Goal: Task Accomplishment & Management: Complete application form

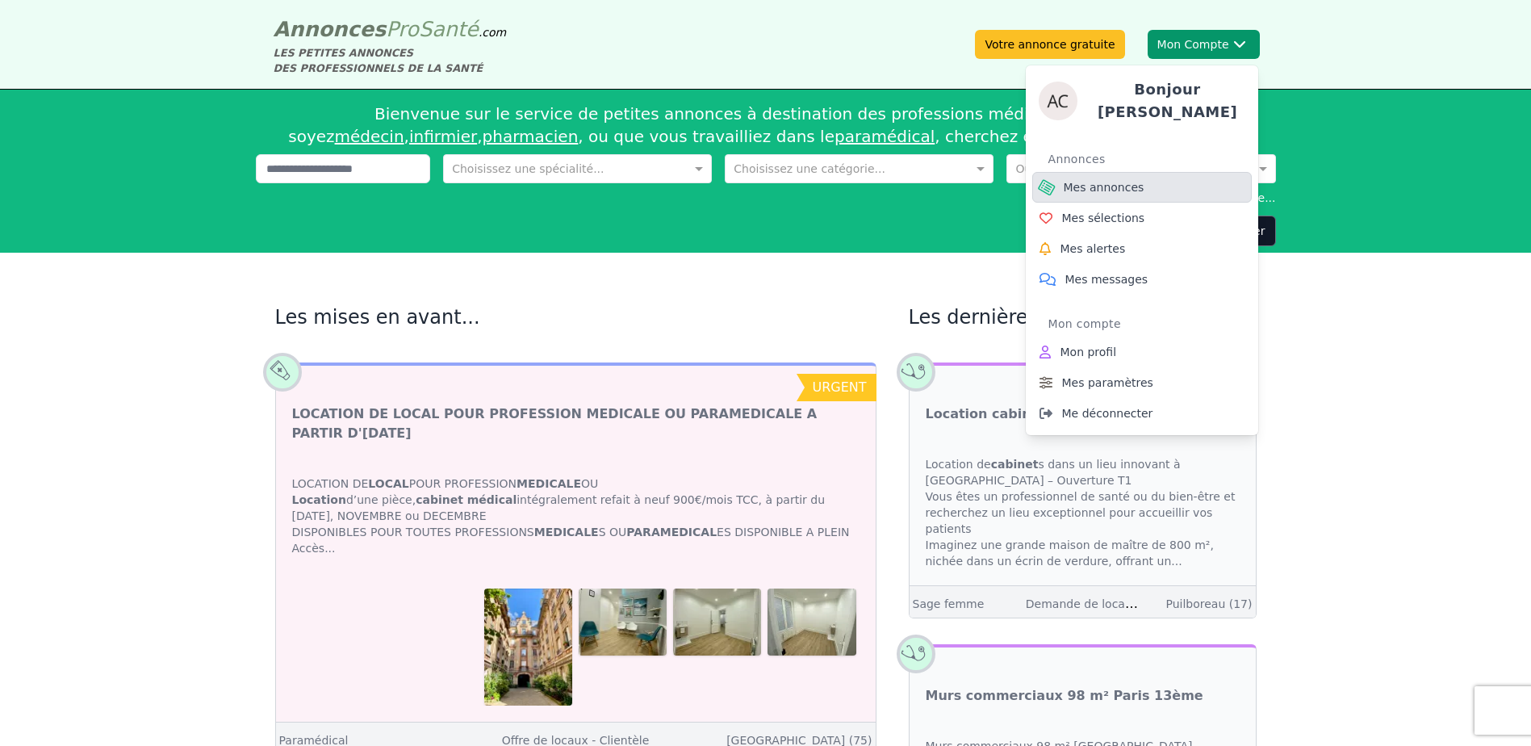
click at [1116, 182] on span "Mes annonces" at bounding box center [1104, 187] width 81 height 16
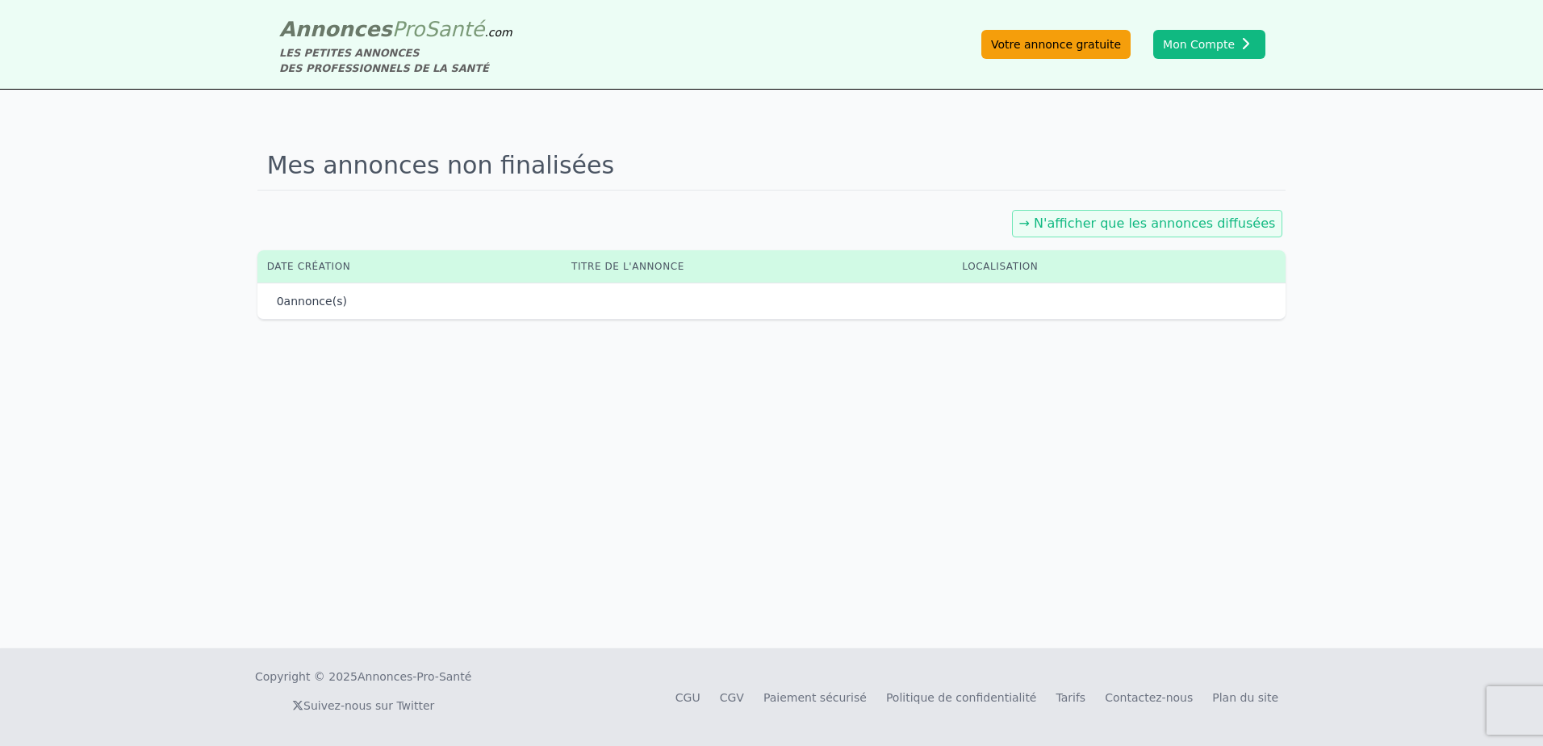
click at [1068, 38] on link "Votre annonce gratuite" at bounding box center [1056, 44] width 149 height 29
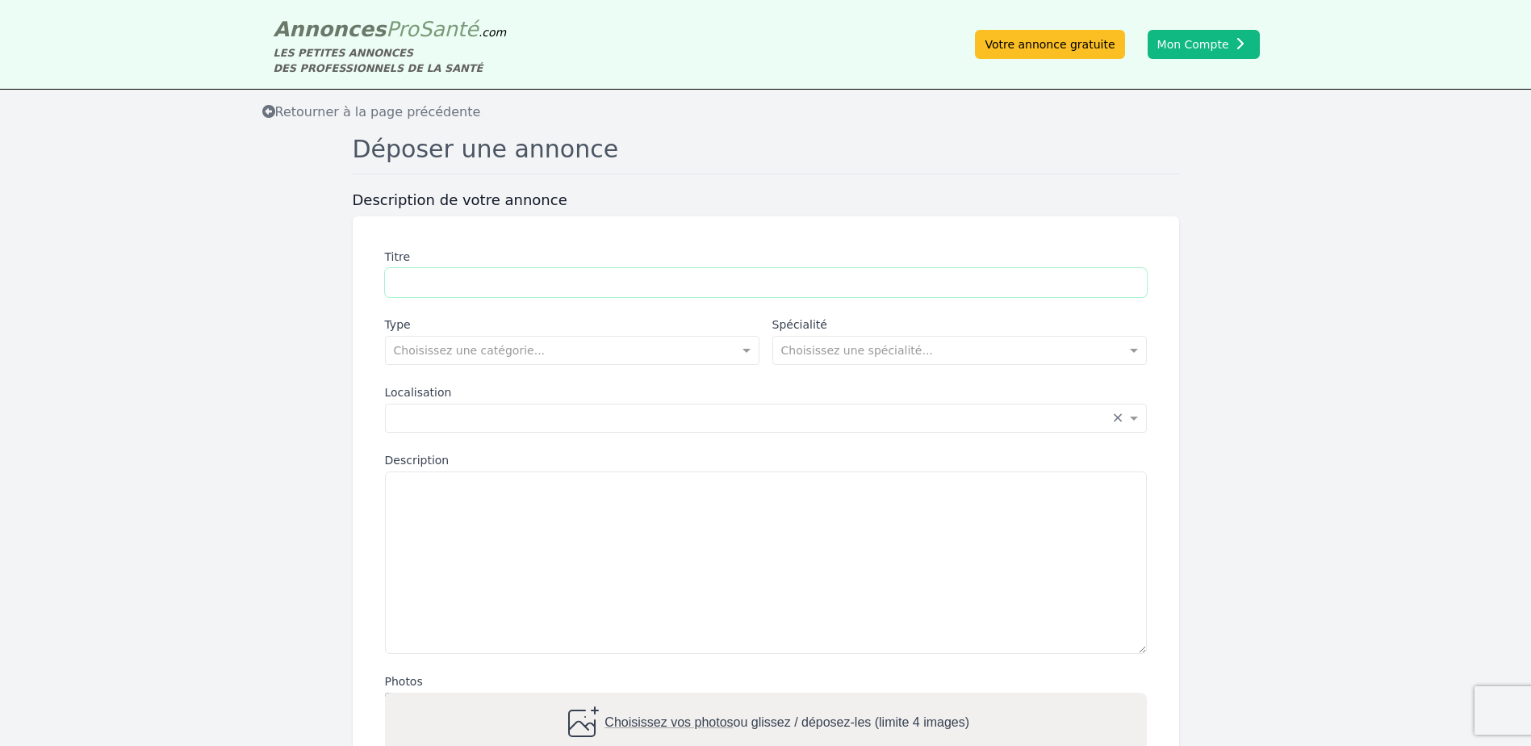
click at [458, 278] on input "Titre" at bounding box center [766, 282] width 762 height 29
type input "**********"
click at [476, 346] on input "text" at bounding box center [556, 349] width 325 height 16
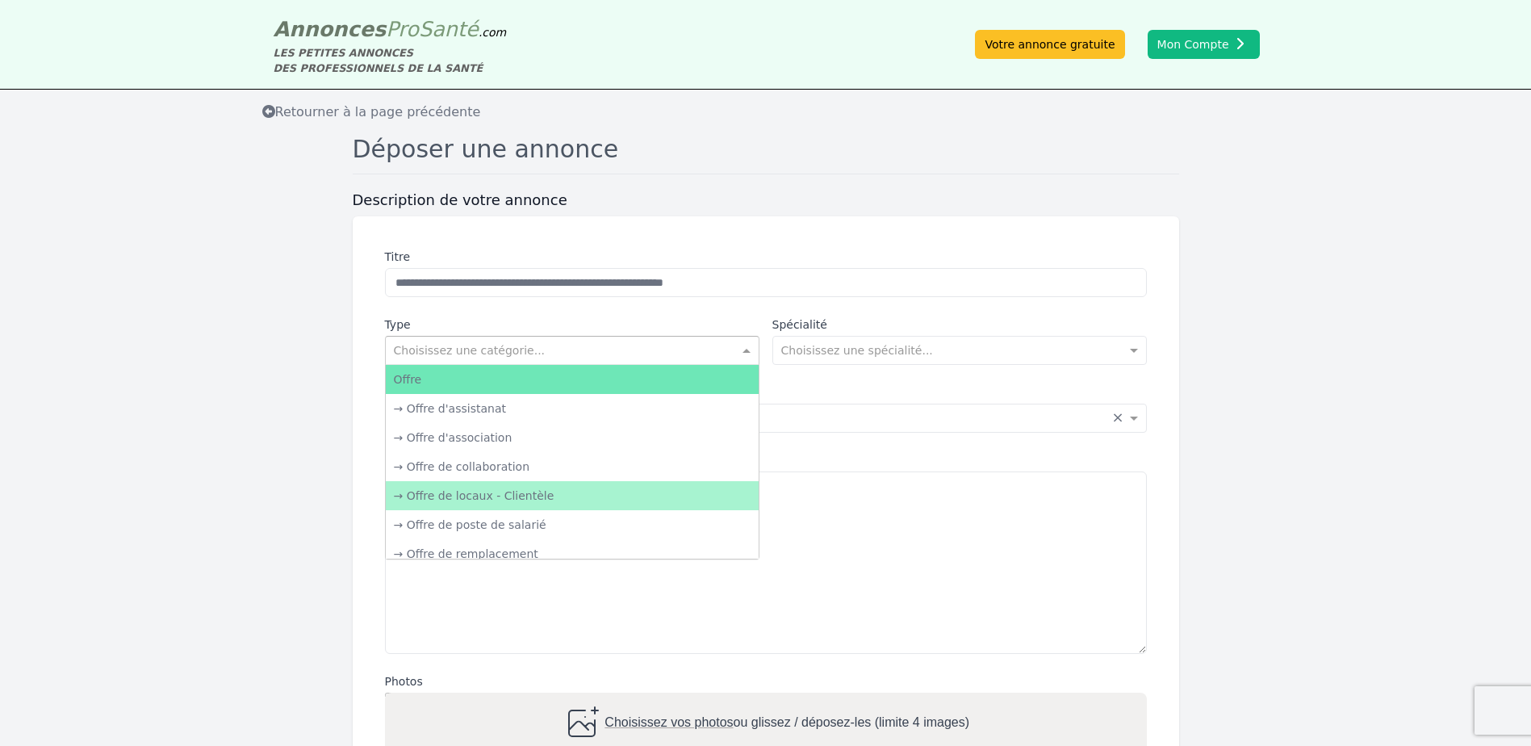
click at [546, 491] on div "→ Offre de locaux - Clientèle" at bounding box center [572, 495] width 373 height 29
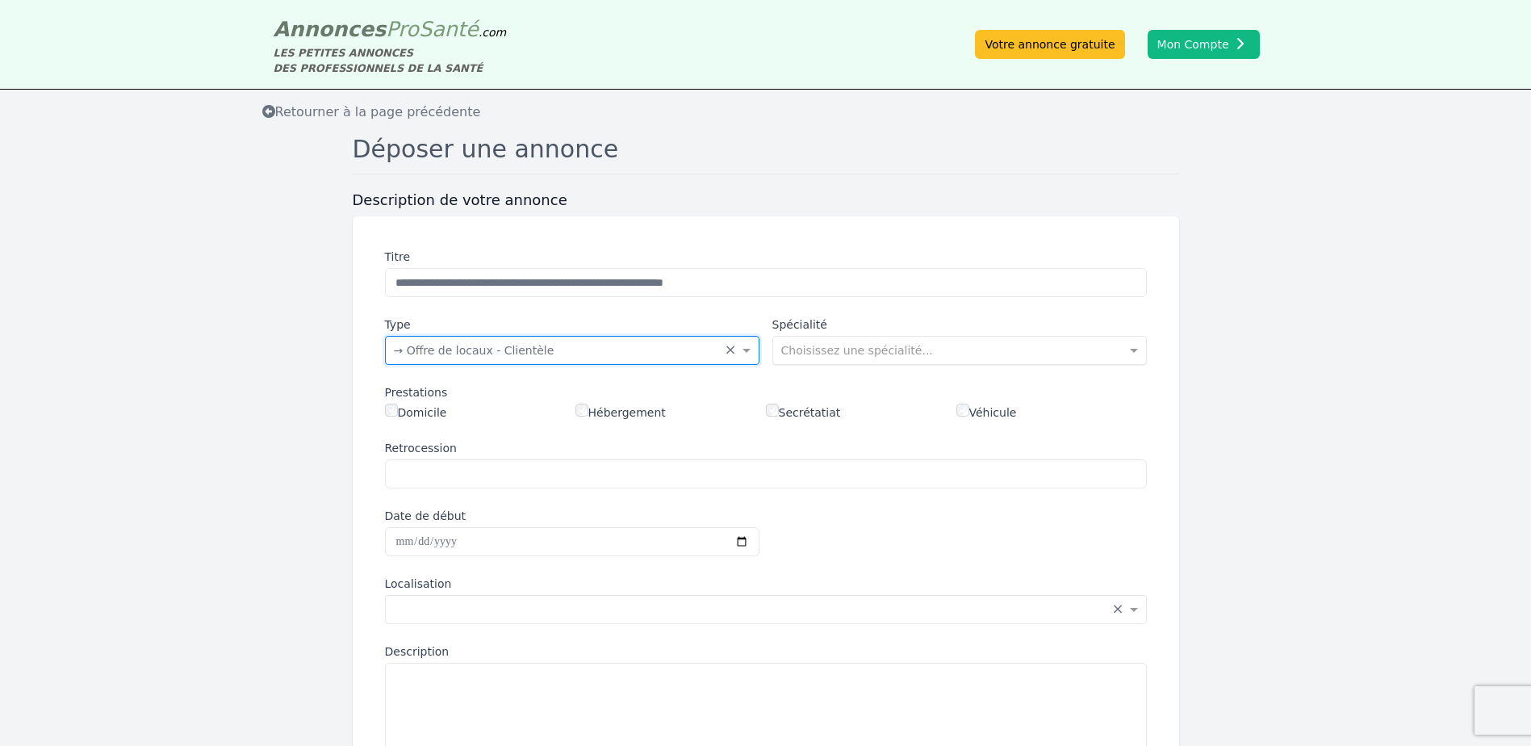
click at [819, 361] on div "Choisissez une spécialité..." at bounding box center [960, 350] width 375 height 29
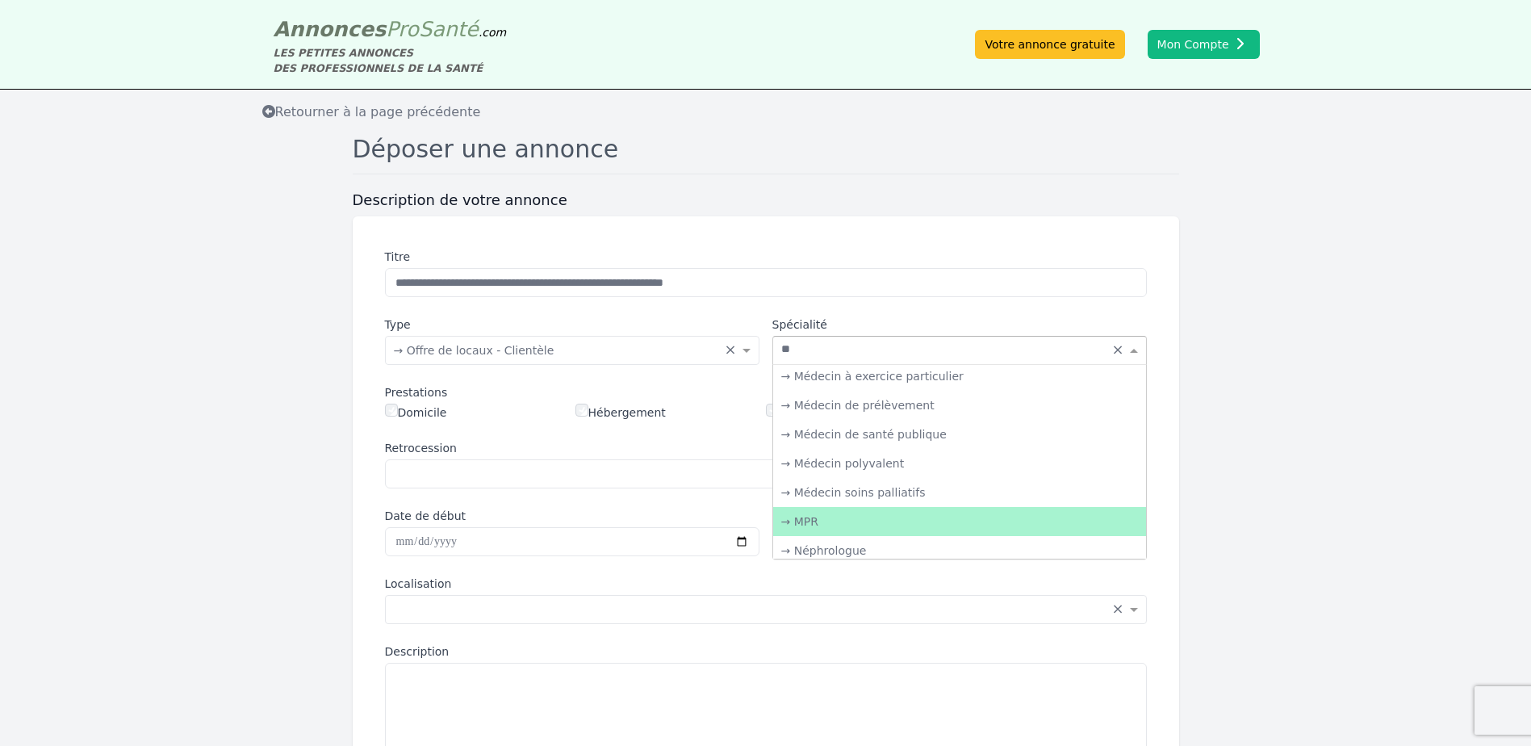
scroll to position [10, 0]
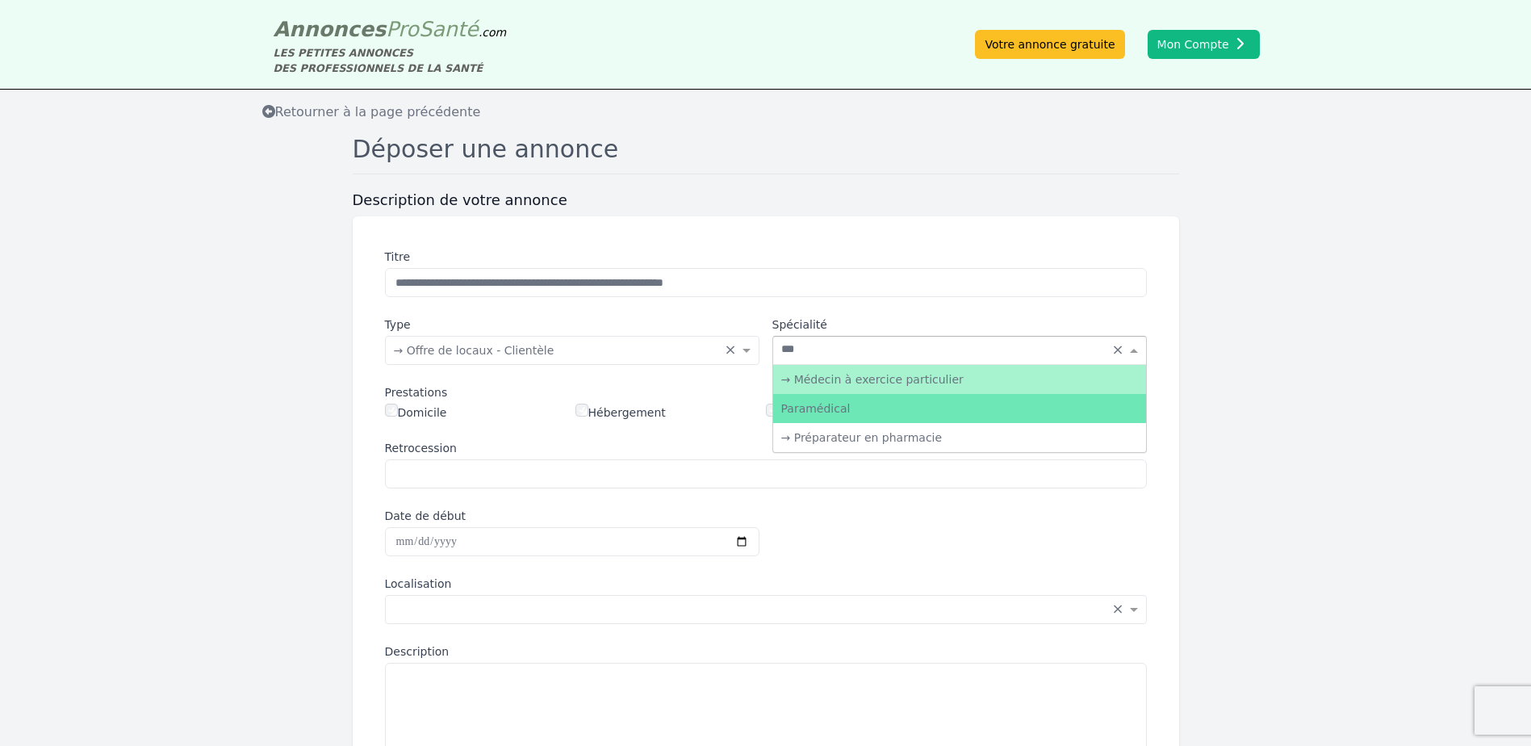
type input "****"
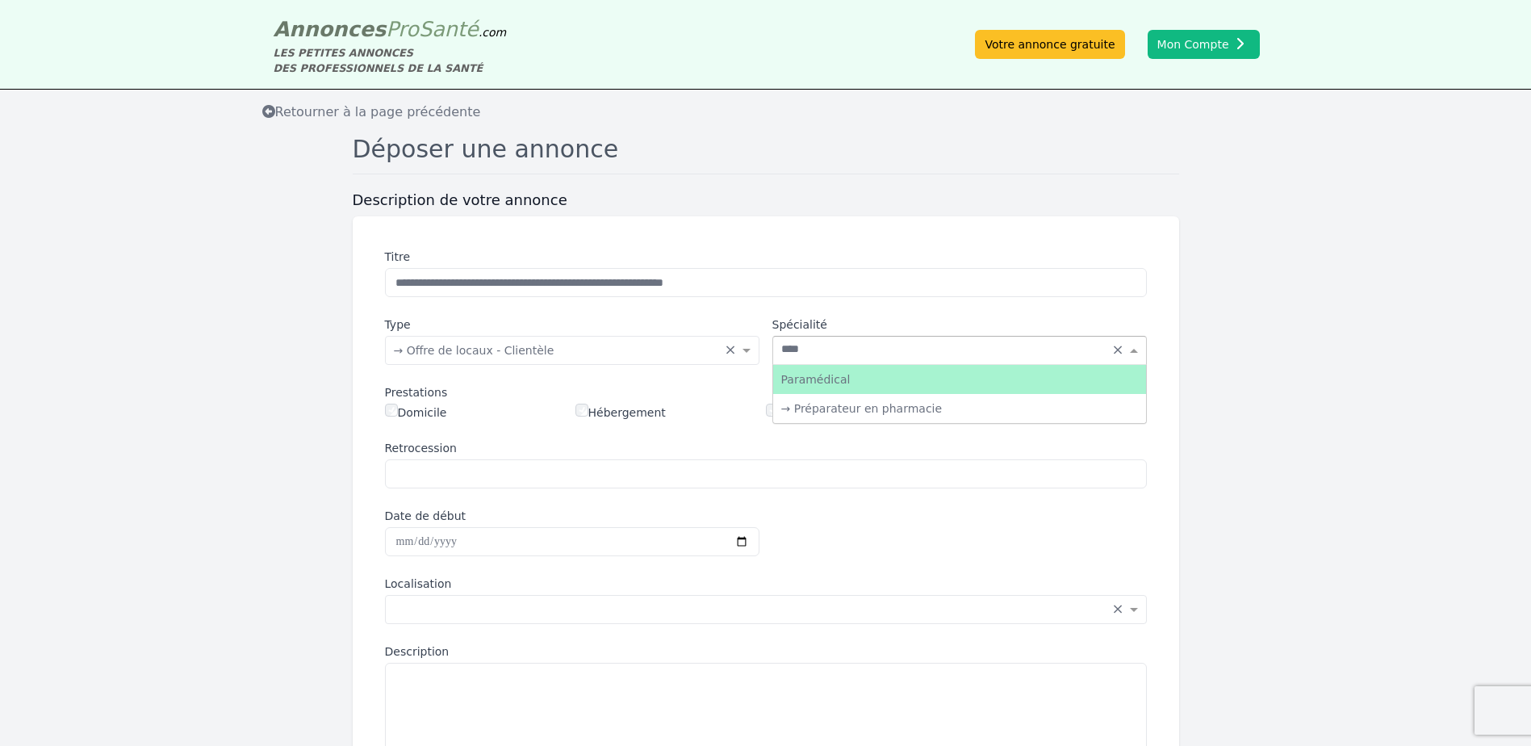
click at [843, 380] on div "Paramédical" at bounding box center [959, 379] width 373 height 29
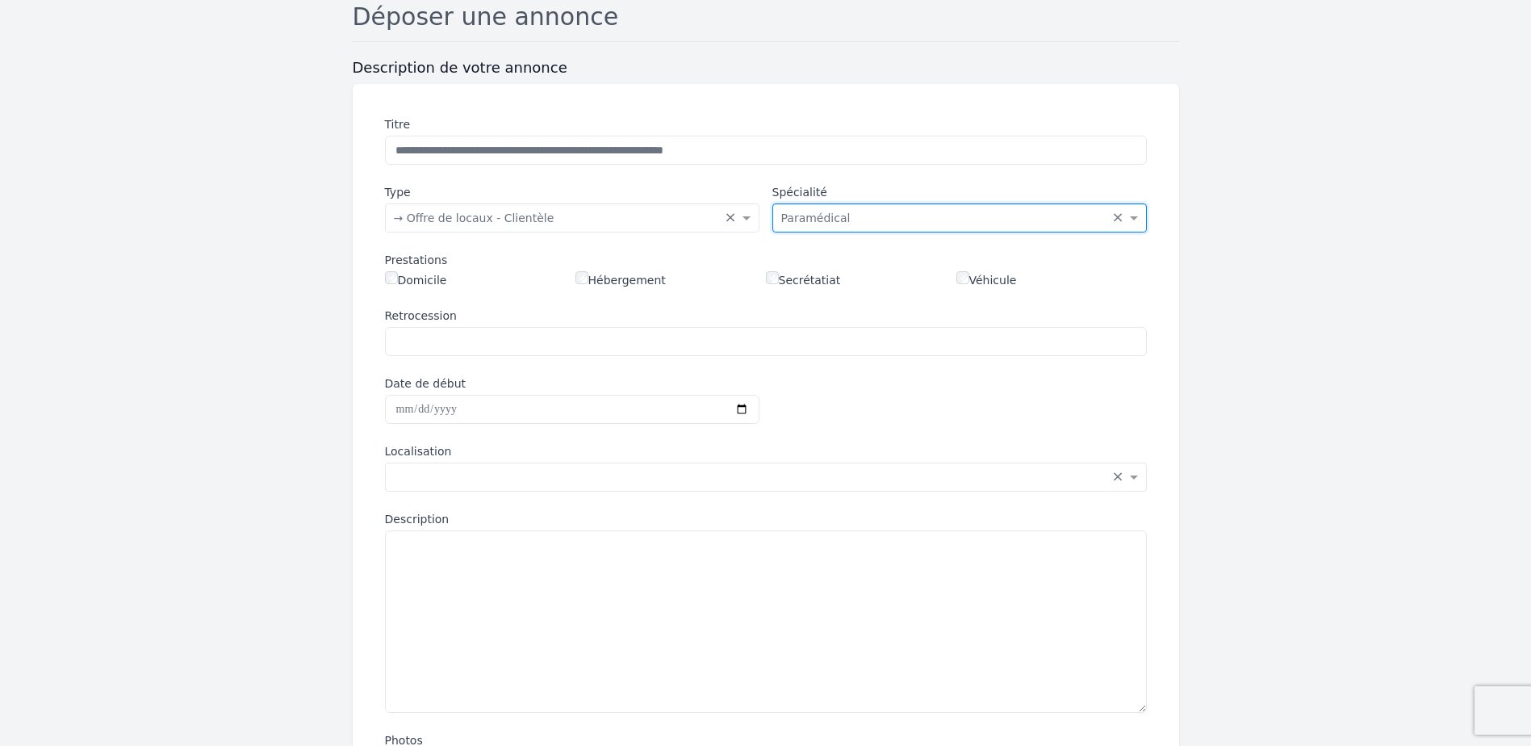
scroll to position [161, 0]
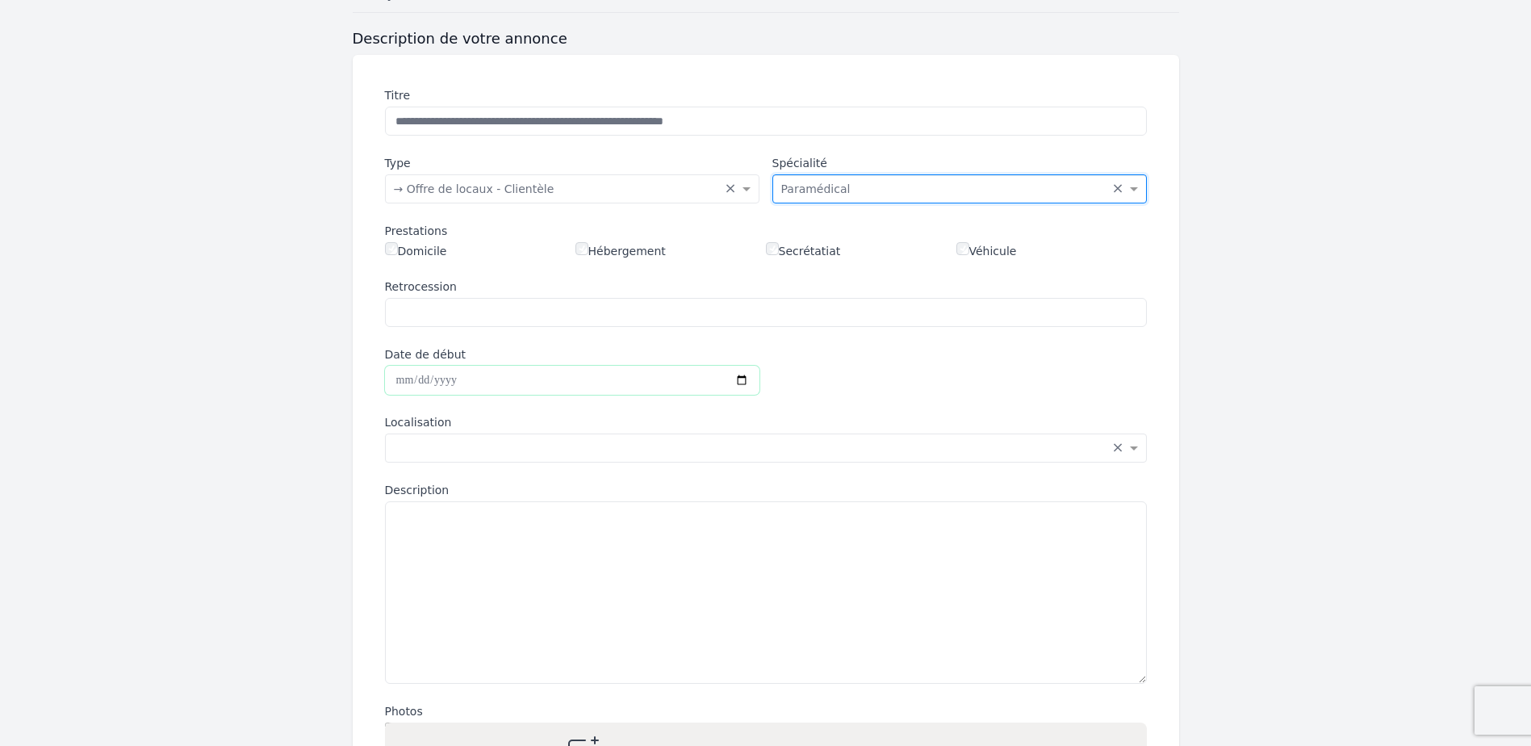
click at [429, 381] on input "Date de début" at bounding box center [572, 380] width 375 height 29
click at [734, 383] on input "Date de début" at bounding box center [572, 380] width 375 height 29
click at [737, 383] on input "Date de début" at bounding box center [572, 380] width 375 height 29
type input "**********"
click at [435, 460] on div "Saisissez la localisation... × ×" at bounding box center [766, 447] width 762 height 29
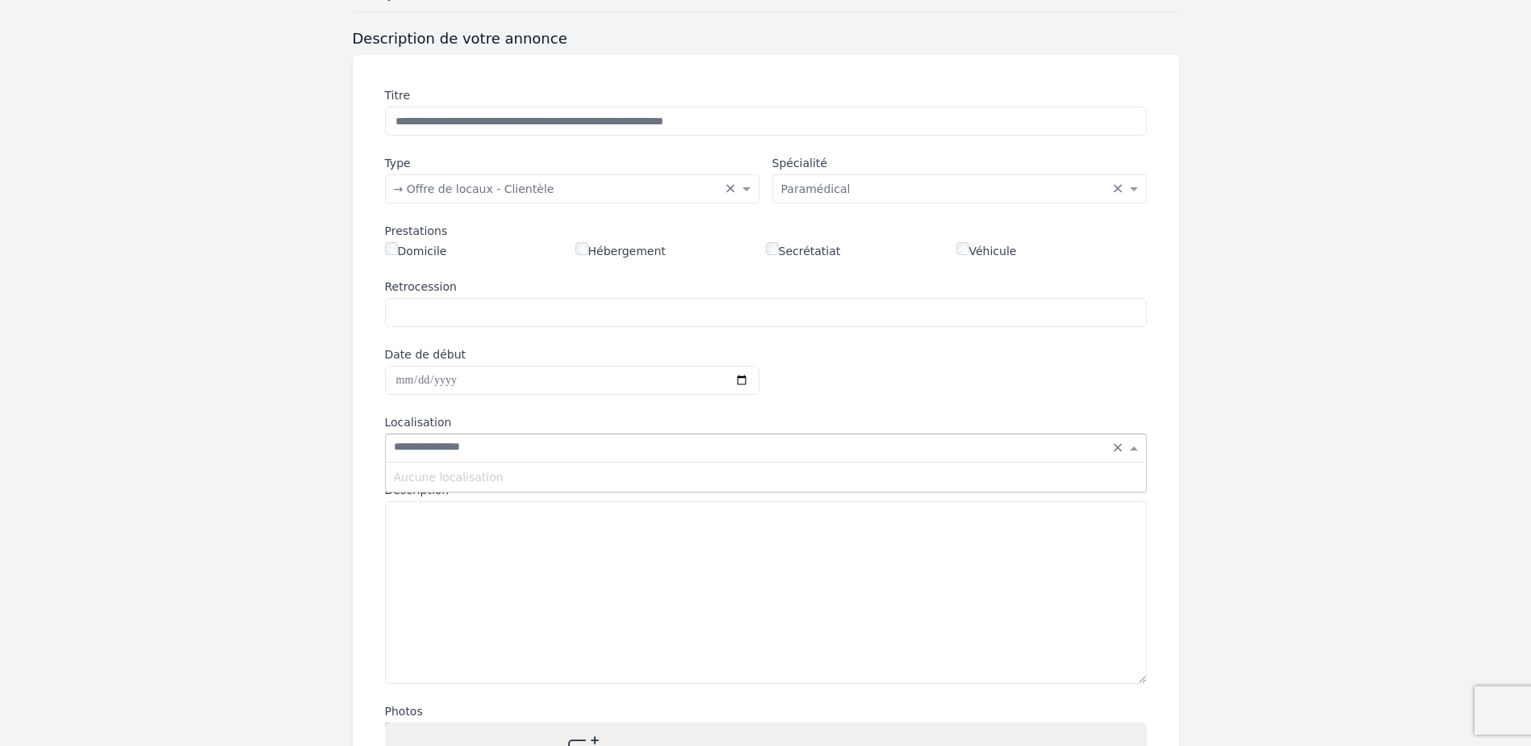
type input "**********"
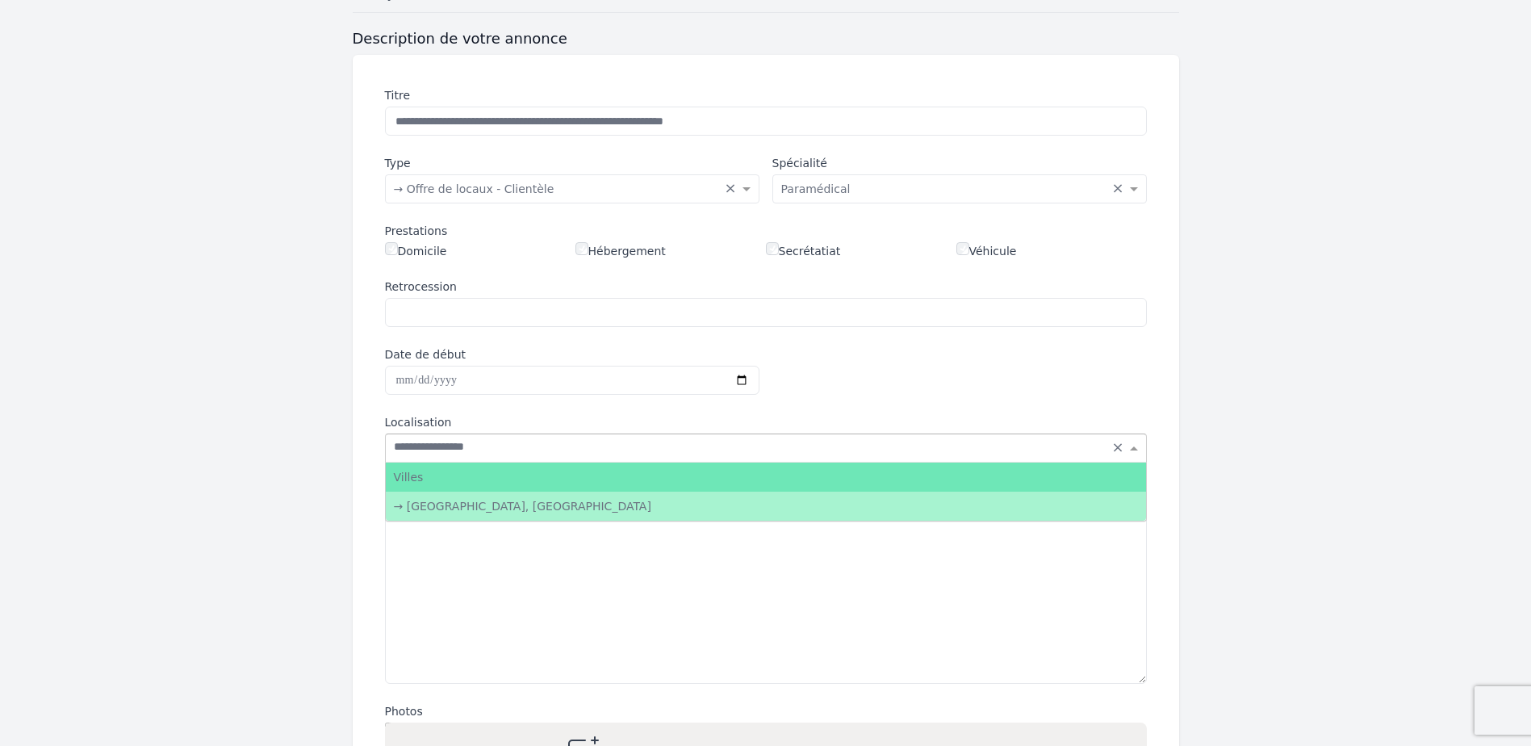
click at [429, 506] on div "→ [GEOGRAPHIC_DATA], [GEOGRAPHIC_DATA]" at bounding box center [766, 506] width 760 height 29
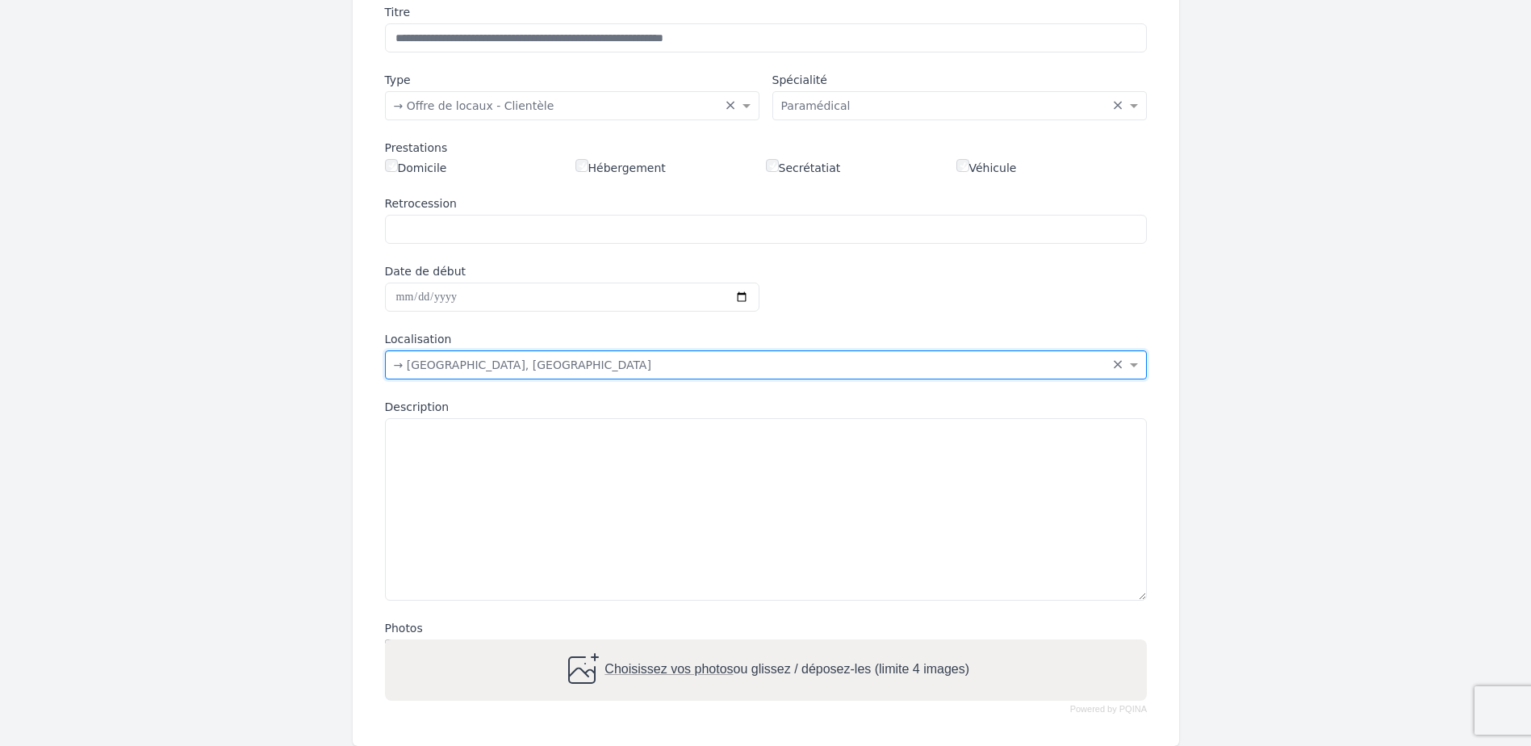
scroll to position [323, 0]
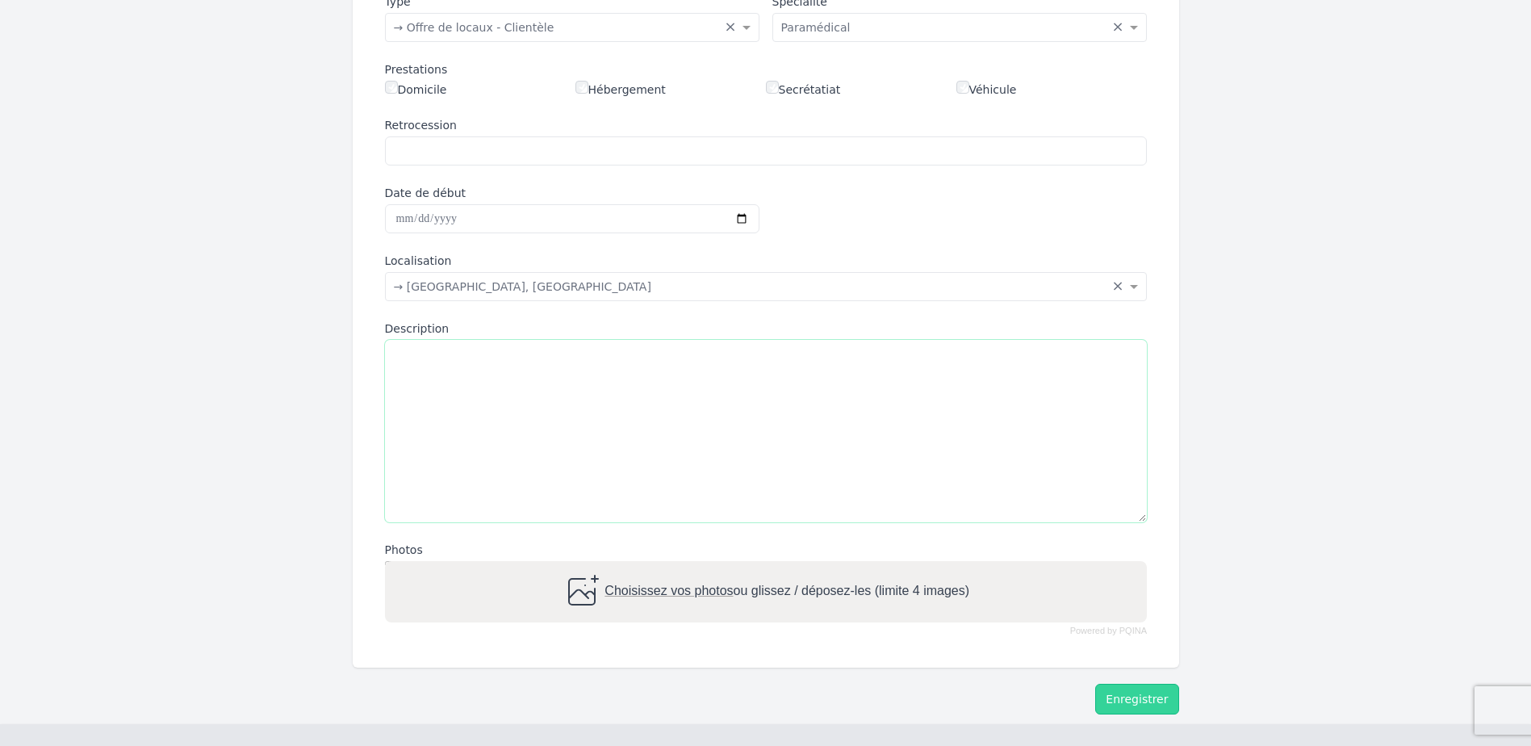
click at [425, 382] on textarea "Description" at bounding box center [766, 431] width 762 height 182
paste textarea "**********"
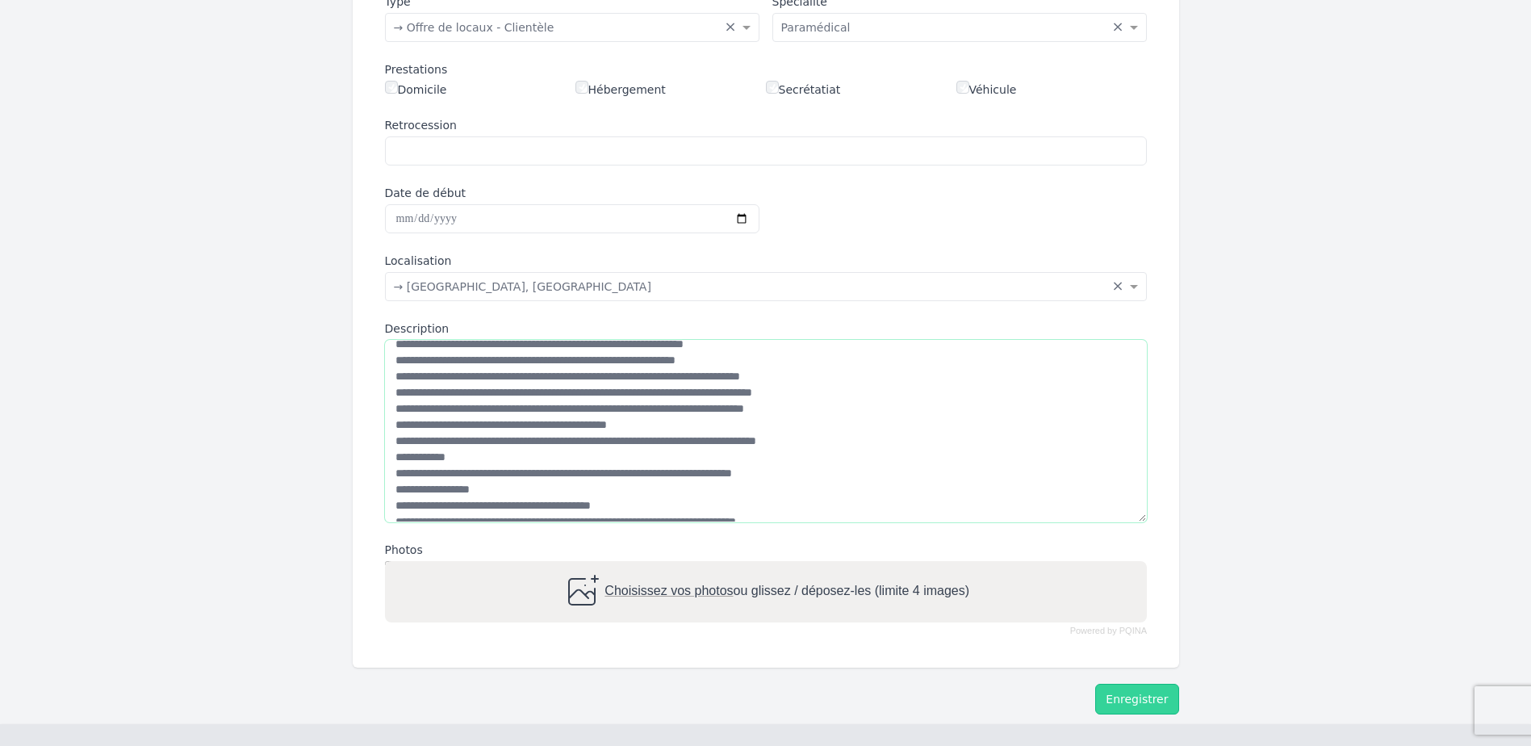
scroll to position [0, 0]
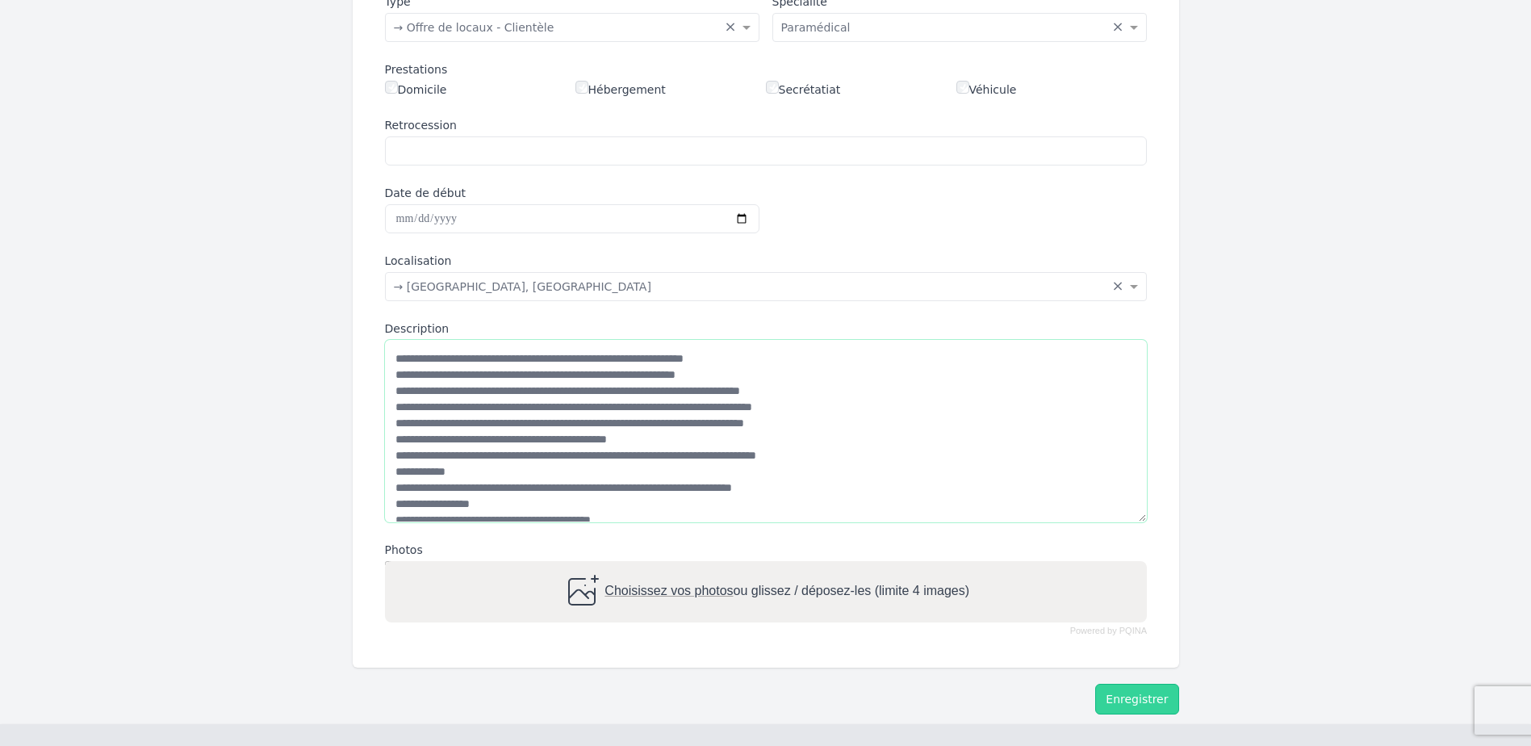
click at [396, 380] on textarea "Description" at bounding box center [766, 431] width 762 height 182
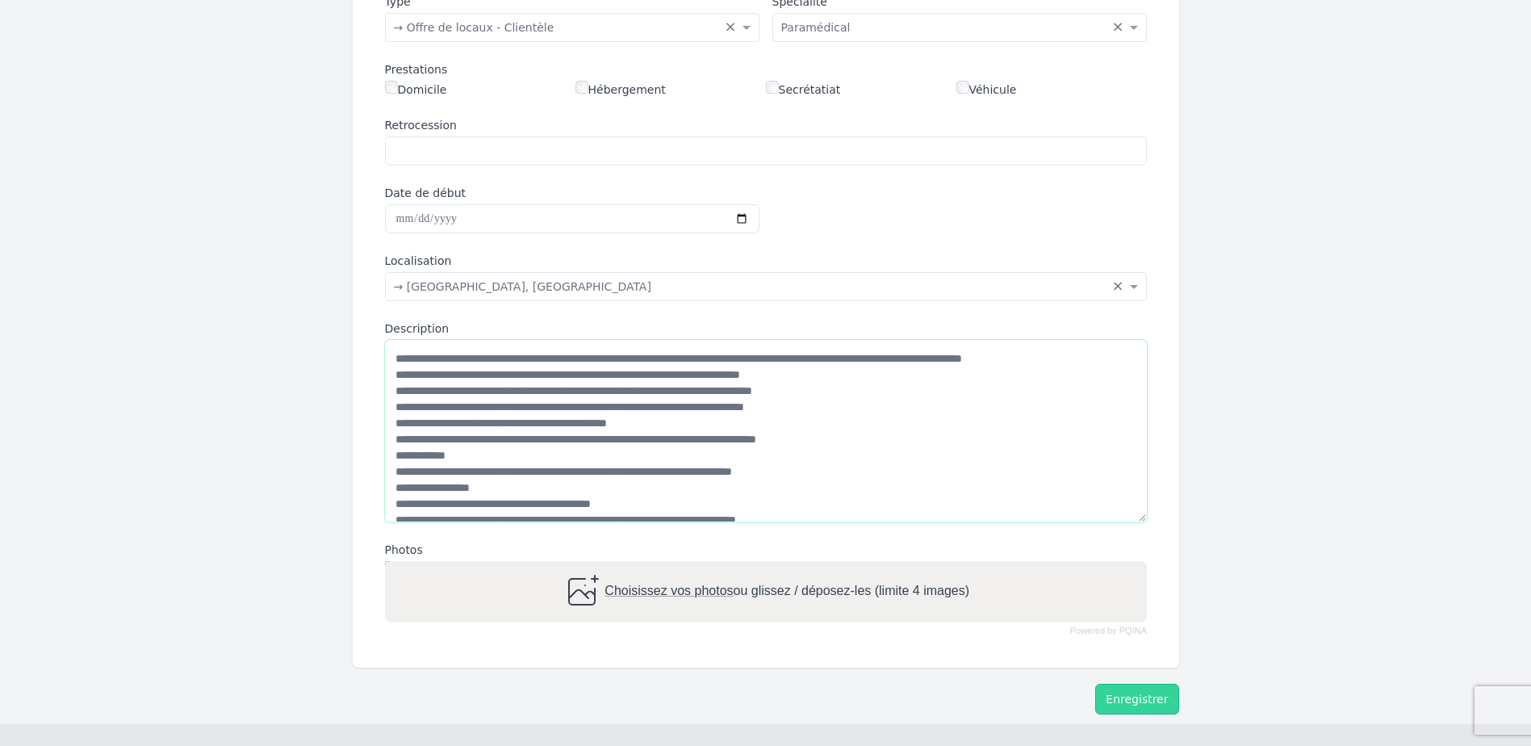
drag, startPoint x: 630, startPoint y: 375, endPoint x: 570, endPoint y: 408, distance: 68.3
click at [570, 408] on textarea "Description" at bounding box center [766, 431] width 762 height 182
drag, startPoint x: 470, startPoint y: 362, endPoint x: 505, endPoint y: 354, distance: 35.6
click at [505, 354] on textarea "Description" at bounding box center [766, 431] width 762 height 182
click at [517, 361] on textarea "Description" at bounding box center [766, 431] width 762 height 182
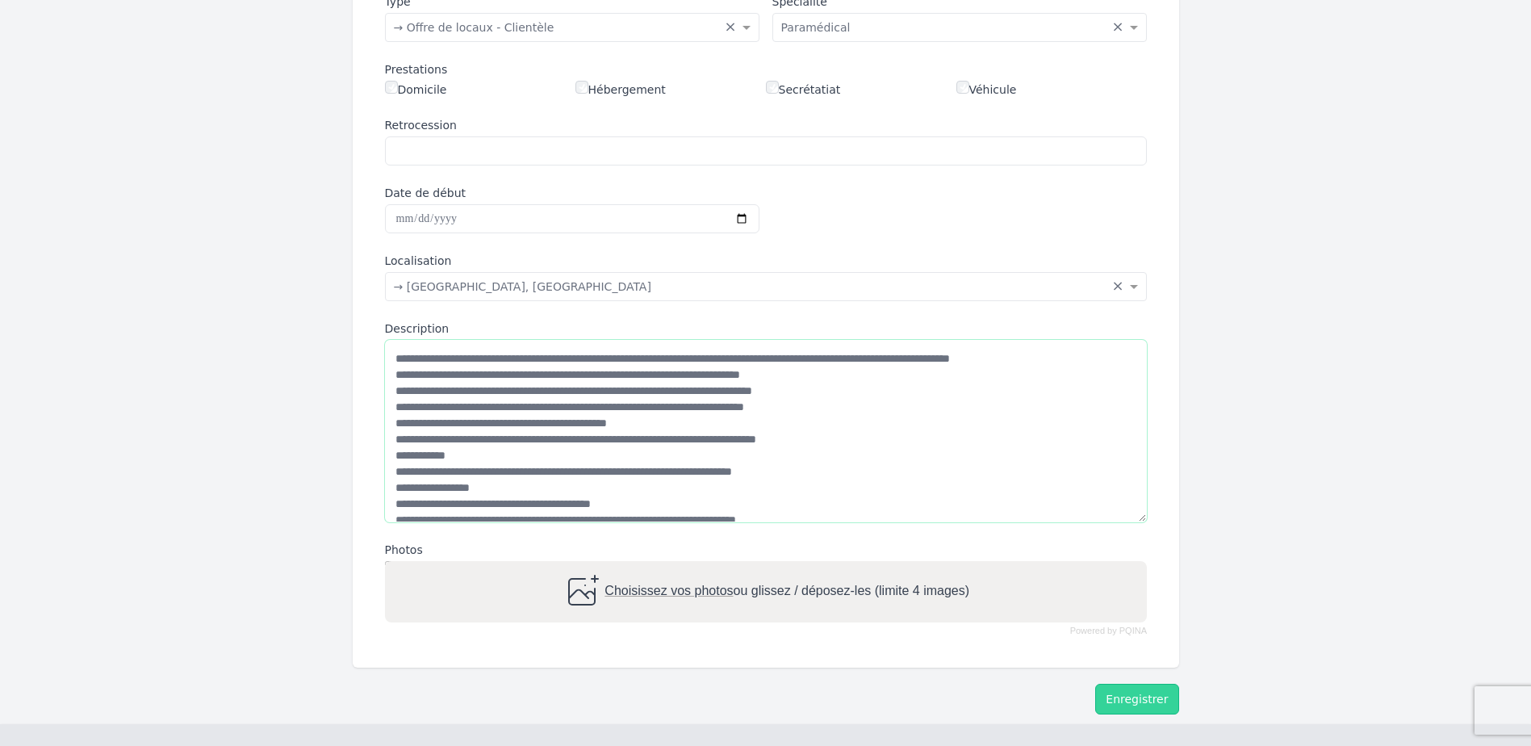
click at [815, 393] on textarea "Description" at bounding box center [766, 431] width 762 height 182
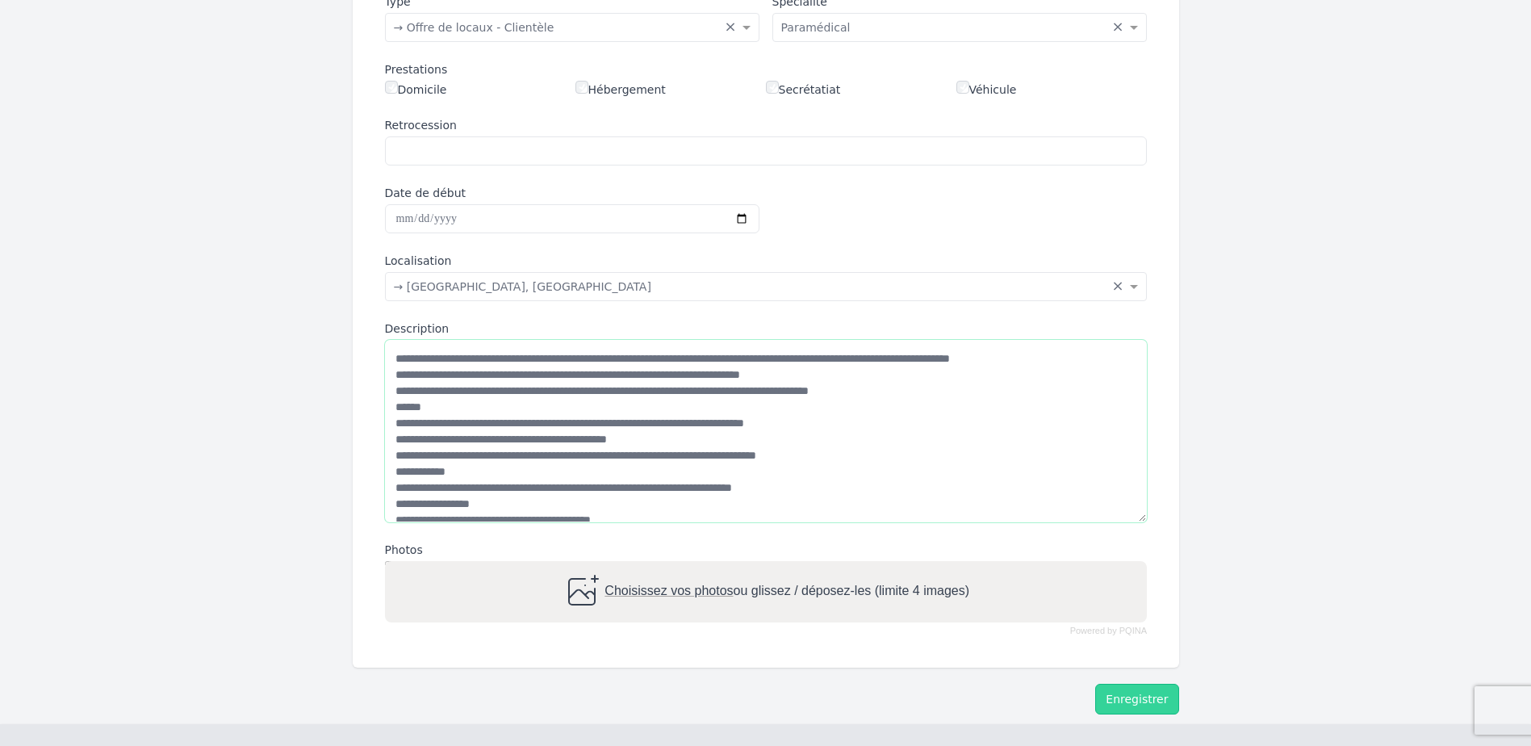
click at [393, 421] on textarea "Description" at bounding box center [766, 431] width 762 height 182
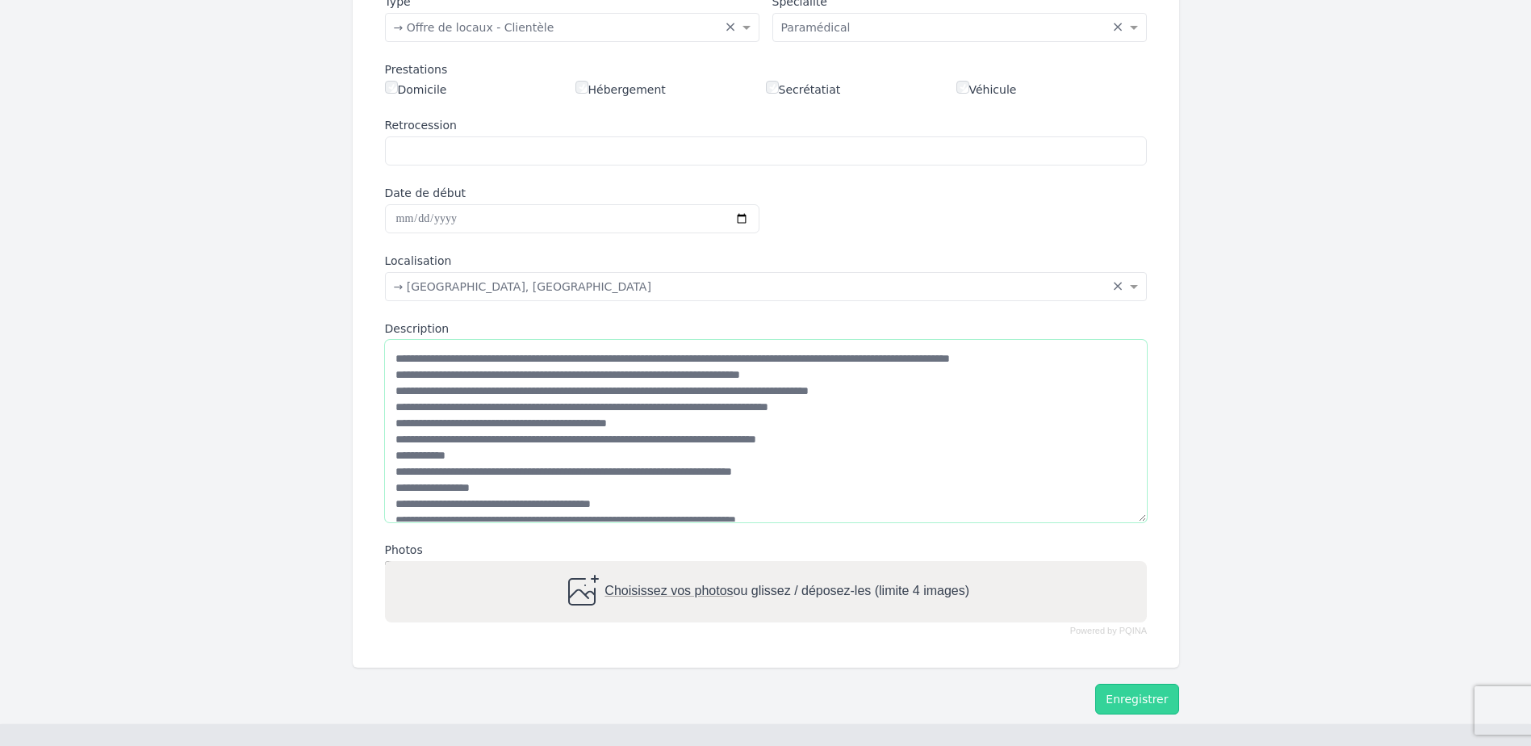
click at [396, 423] on textarea "Description" at bounding box center [766, 431] width 762 height 182
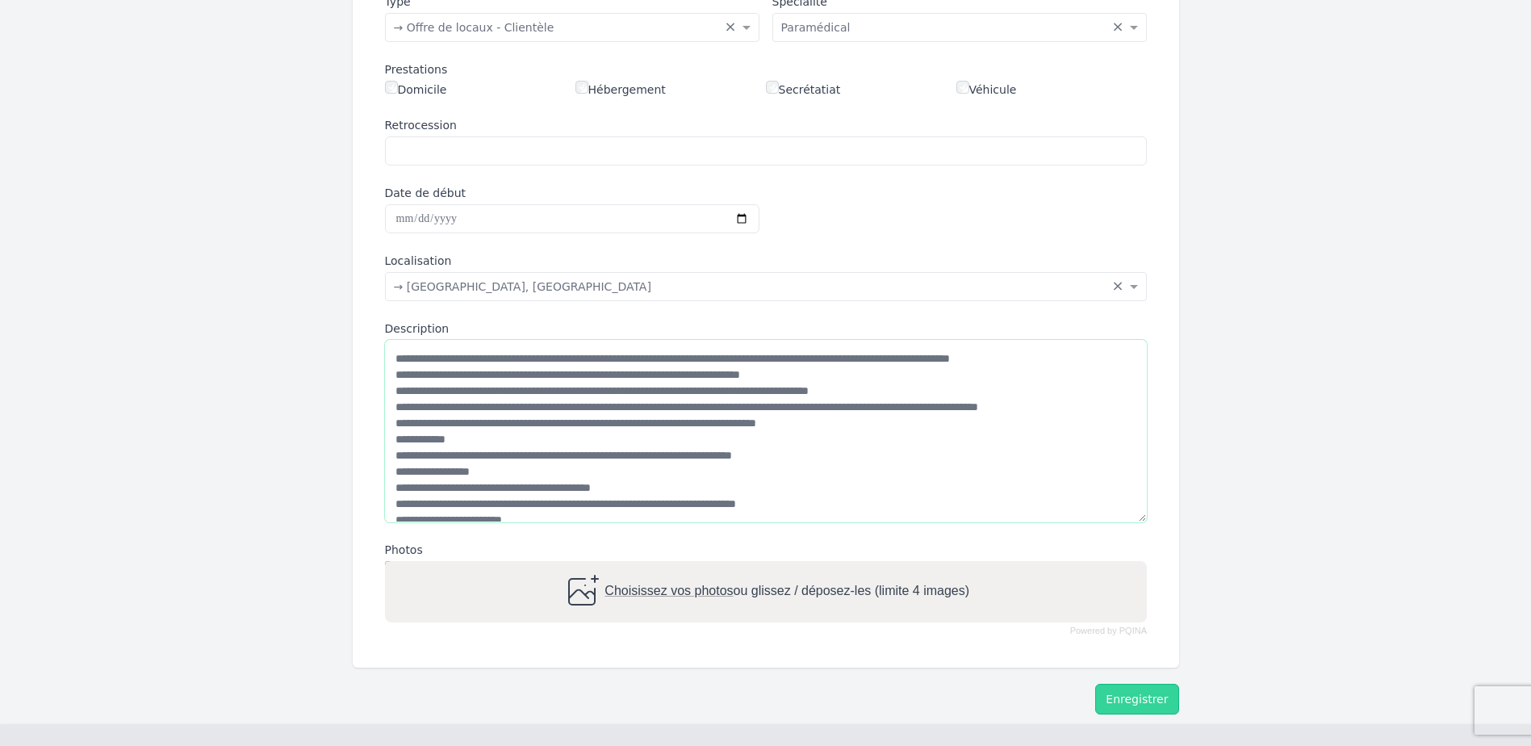
click at [408, 427] on textarea "Description" at bounding box center [766, 431] width 762 height 182
click at [436, 425] on textarea "Description" at bounding box center [766, 431] width 762 height 182
click at [538, 428] on textarea "Description" at bounding box center [766, 431] width 762 height 182
drag, startPoint x: 543, startPoint y: 426, endPoint x: 564, endPoint y: 424, distance: 21.1
click at [564, 424] on textarea "Description" at bounding box center [766, 431] width 762 height 182
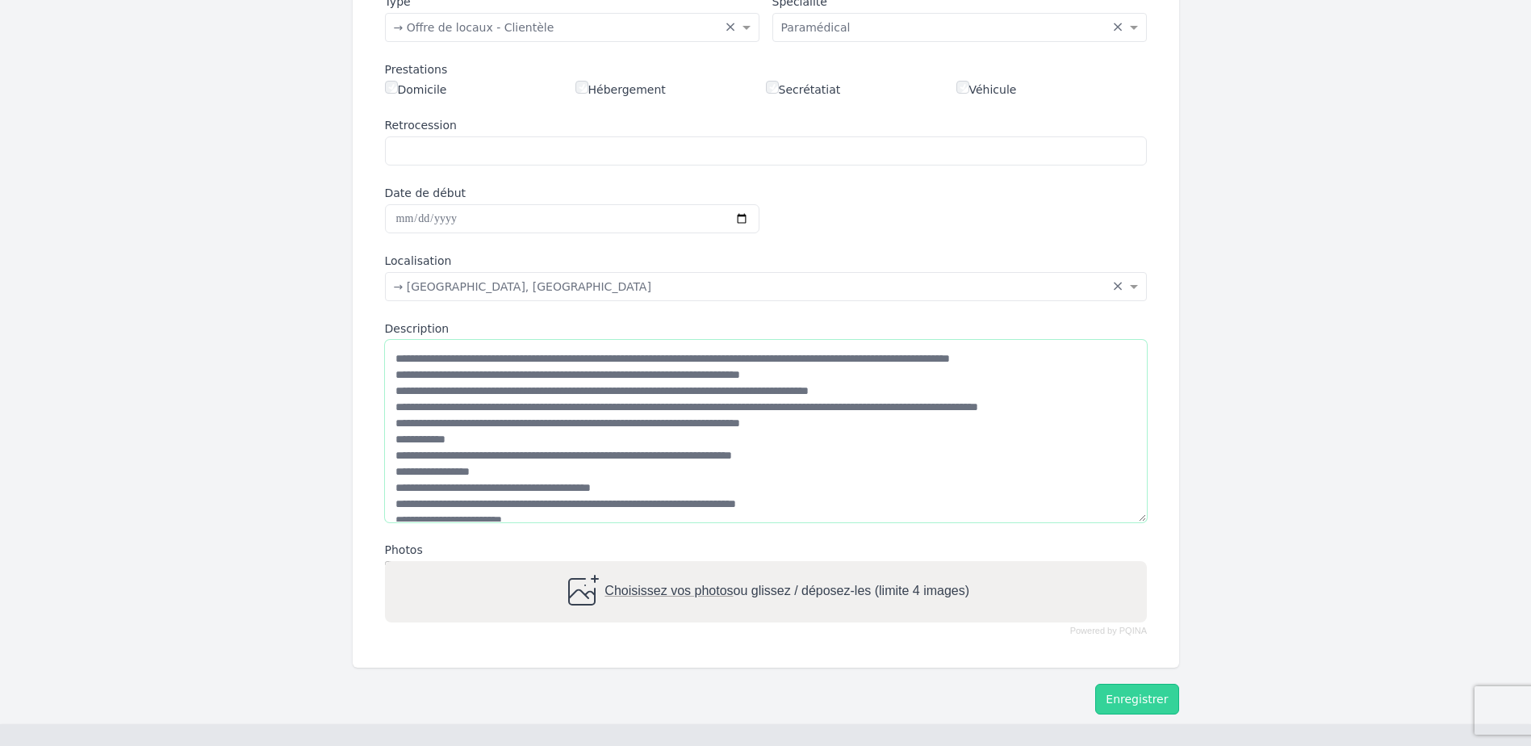
click at [601, 427] on textarea "Description" at bounding box center [766, 431] width 762 height 182
drag, startPoint x: 604, startPoint y: 429, endPoint x: 642, endPoint y: 429, distance: 37.9
click at [642, 429] on textarea "Description" at bounding box center [766, 431] width 762 height 182
click at [394, 439] on textarea "Description" at bounding box center [766, 431] width 762 height 182
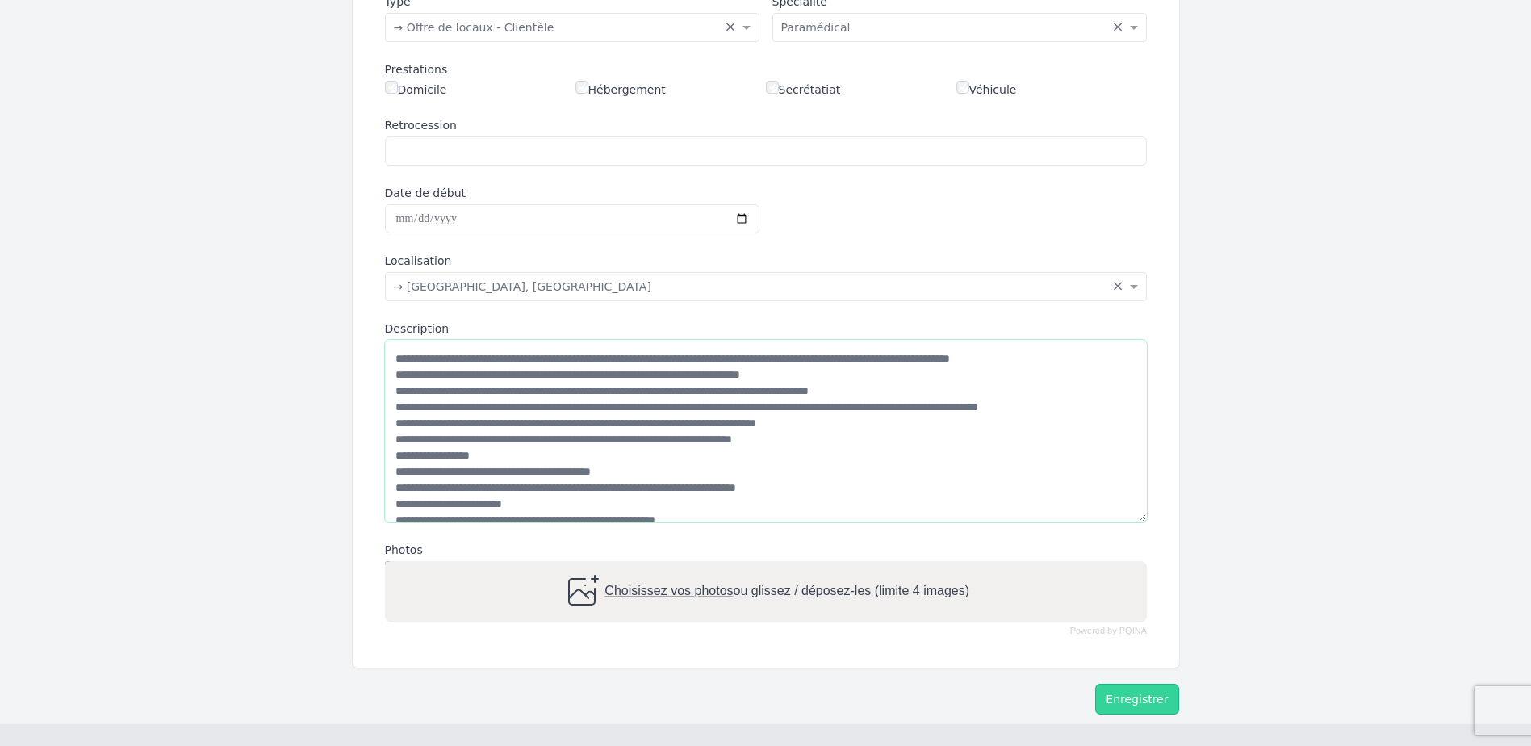
click at [395, 454] on textarea "Description" at bounding box center [766, 431] width 762 height 182
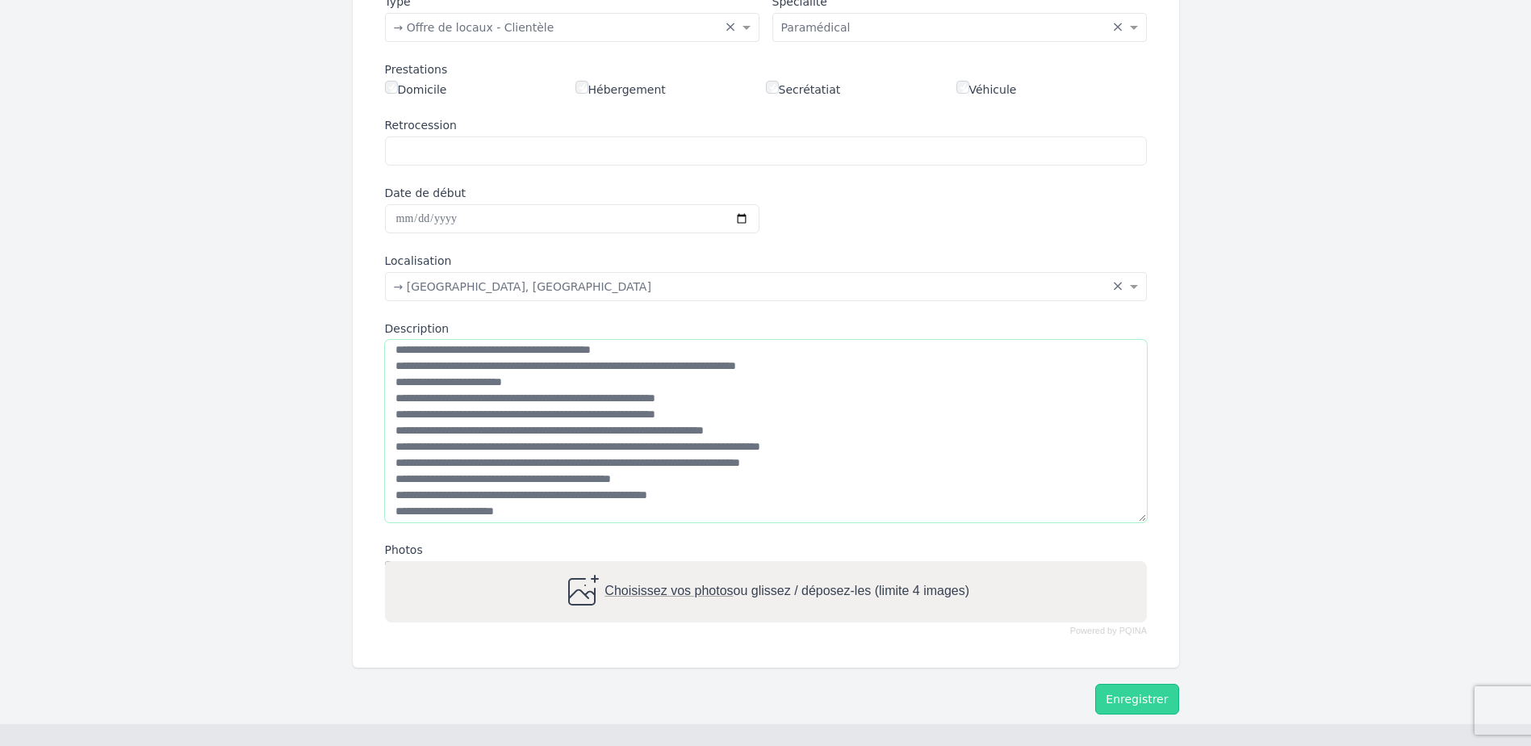
scroll to position [113, 0]
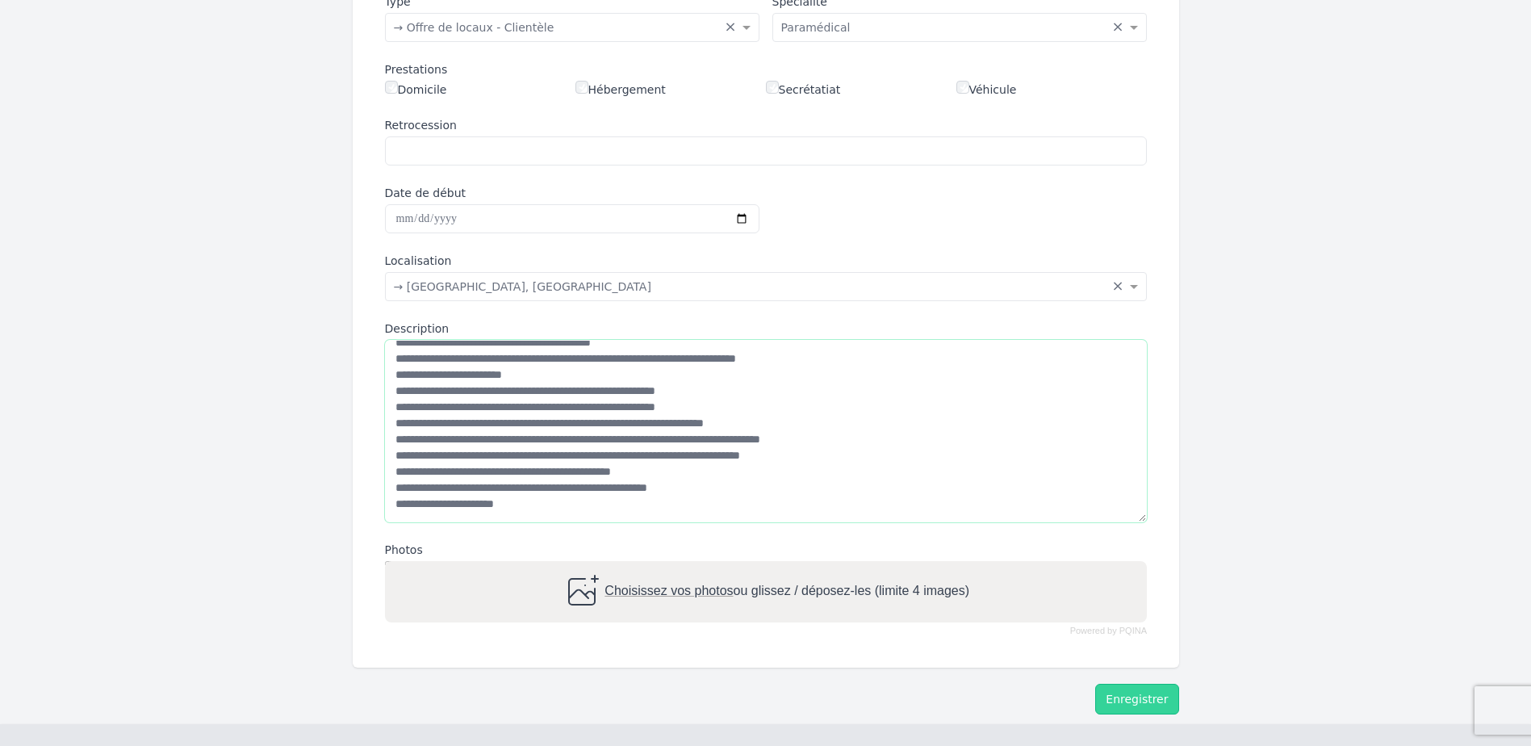
drag, startPoint x: 438, startPoint y: 362, endPoint x: 403, endPoint y: 362, distance: 35.5
click at [403, 362] on textarea "Description" at bounding box center [766, 431] width 762 height 182
click at [438, 360] on textarea "Description" at bounding box center [766, 431] width 762 height 182
click at [493, 359] on textarea "Description" at bounding box center [766, 431] width 762 height 182
drag, startPoint x: 513, startPoint y: 360, endPoint x: 493, endPoint y: 362, distance: 19.5
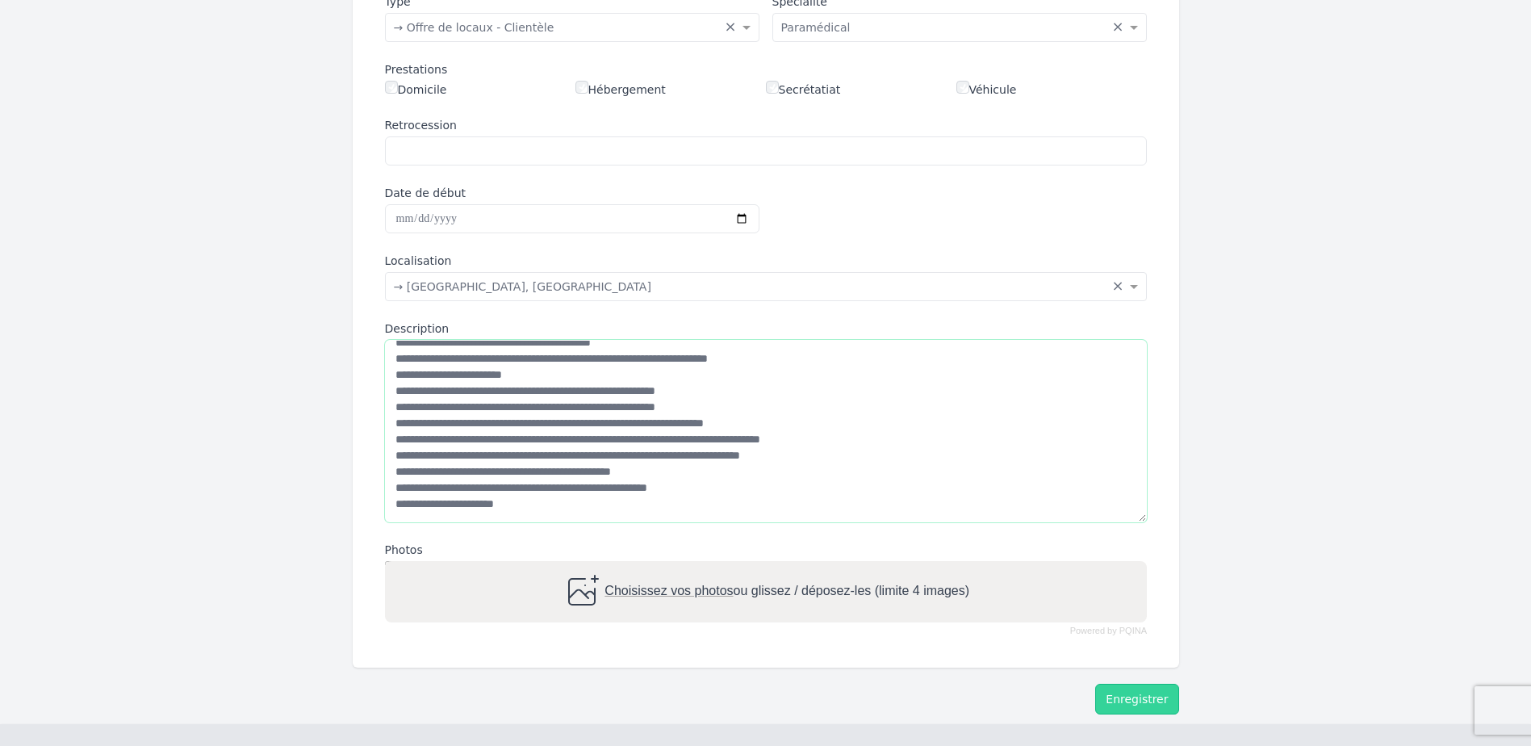
click at [493, 362] on textarea "Description" at bounding box center [766, 431] width 762 height 182
click at [562, 358] on textarea "Description" at bounding box center [766, 431] width 762 height 182
drag, startPoint x: 394, startPoint y: 390, endPoint x: 726, endPoint y: 393, distance: 331.8
click at [726, 393] on textarea "Description" at bounding box center [766, 431] width 762 height 182
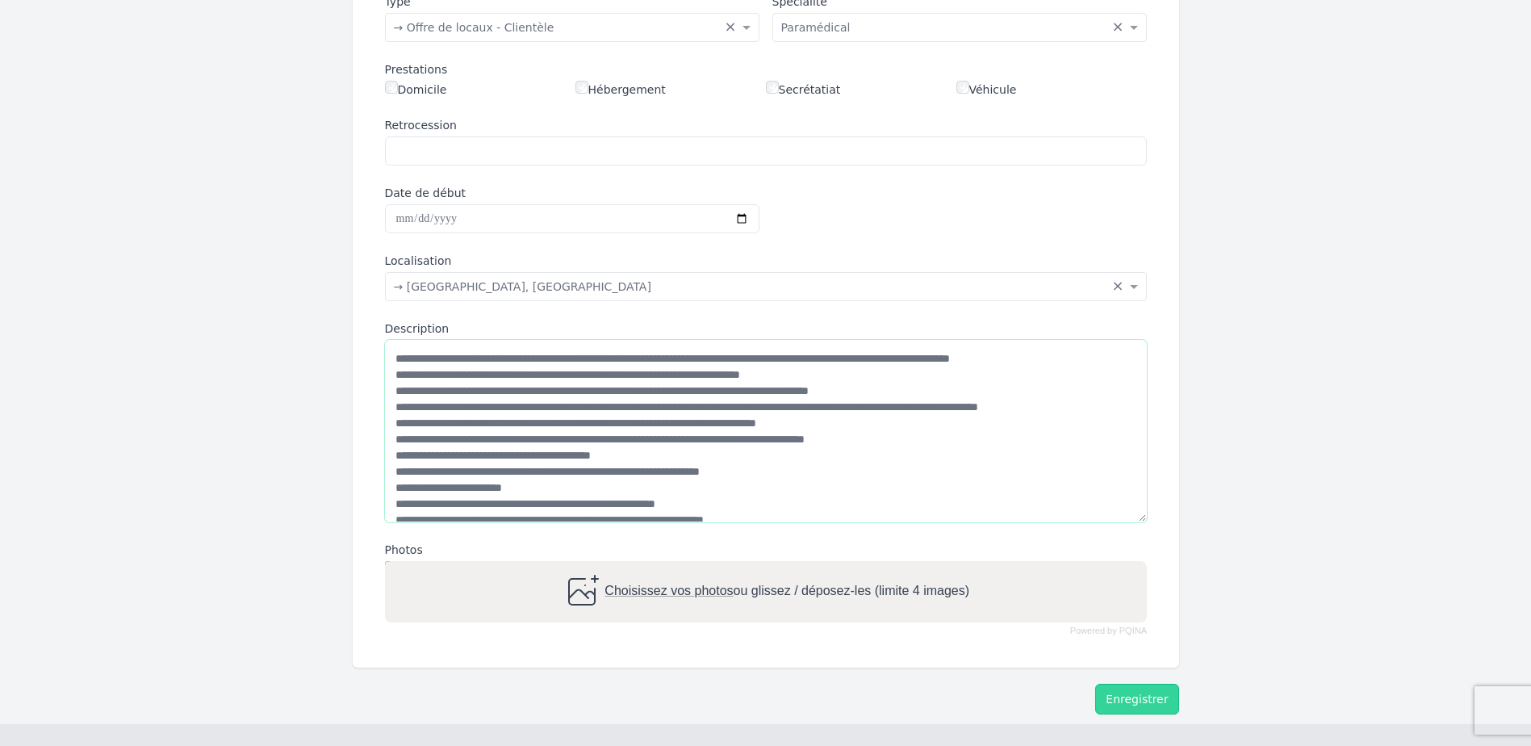
scroll to position [81, 0]
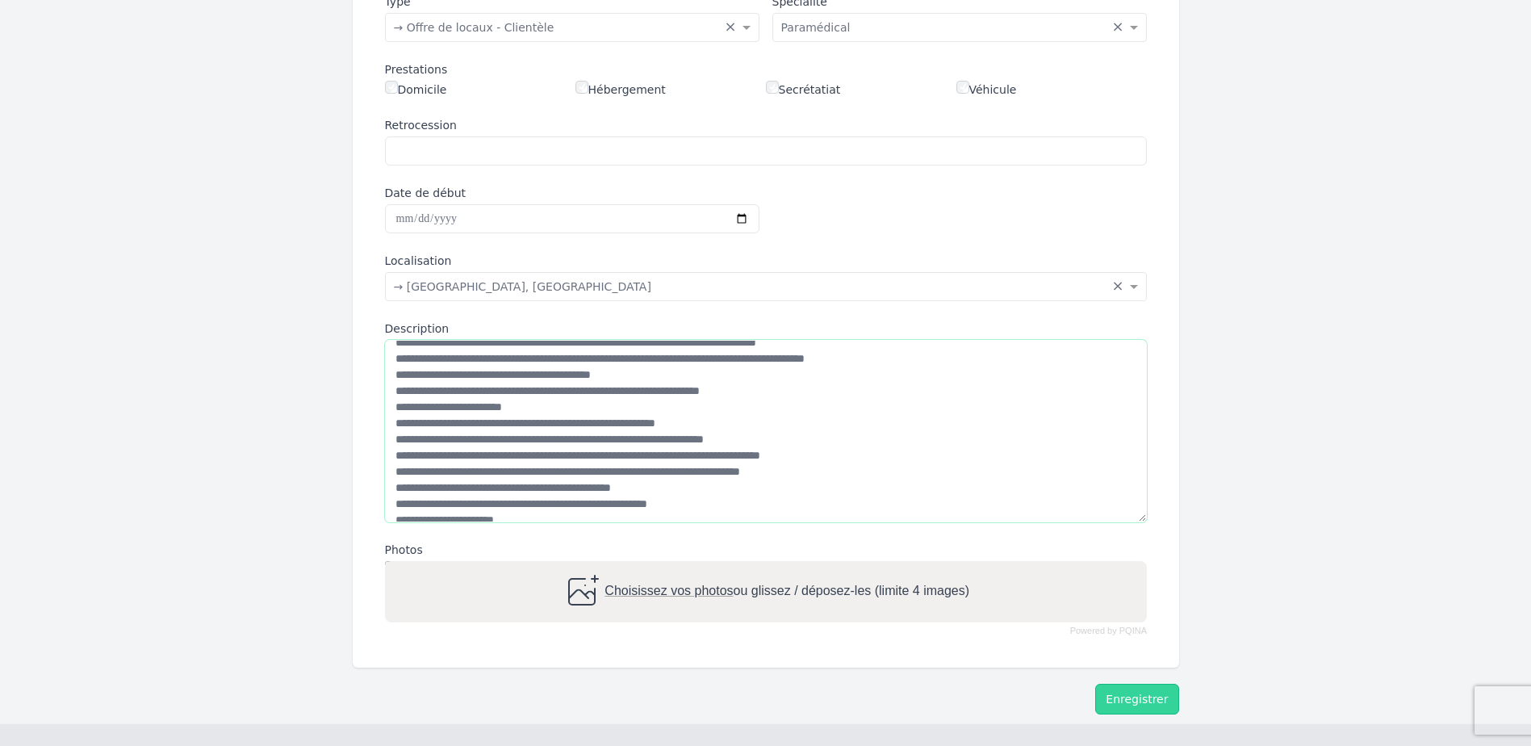
click at [768, 419] on textarea "Description" at bounding box center [766, 431] width 762 height 182
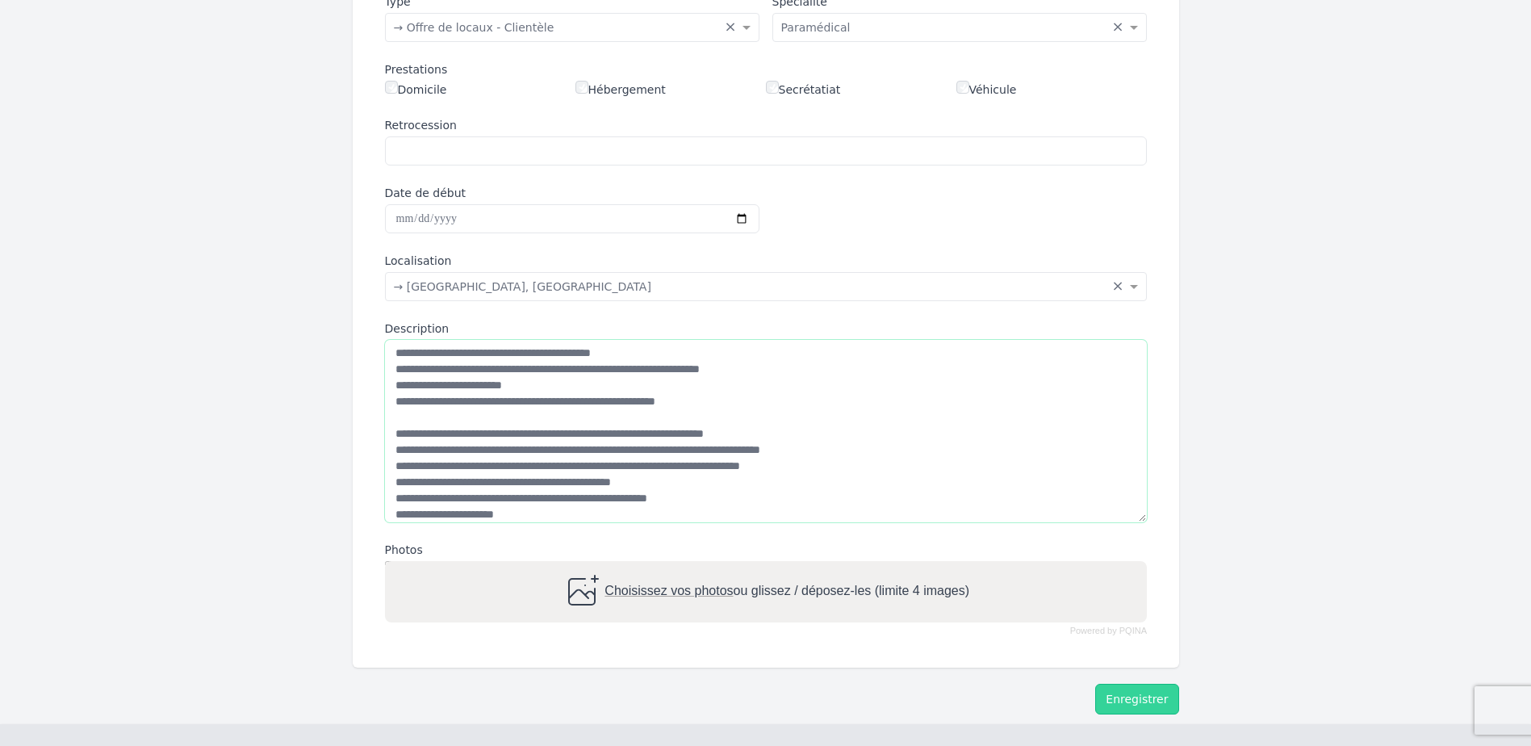
scroll to position [113, 0]
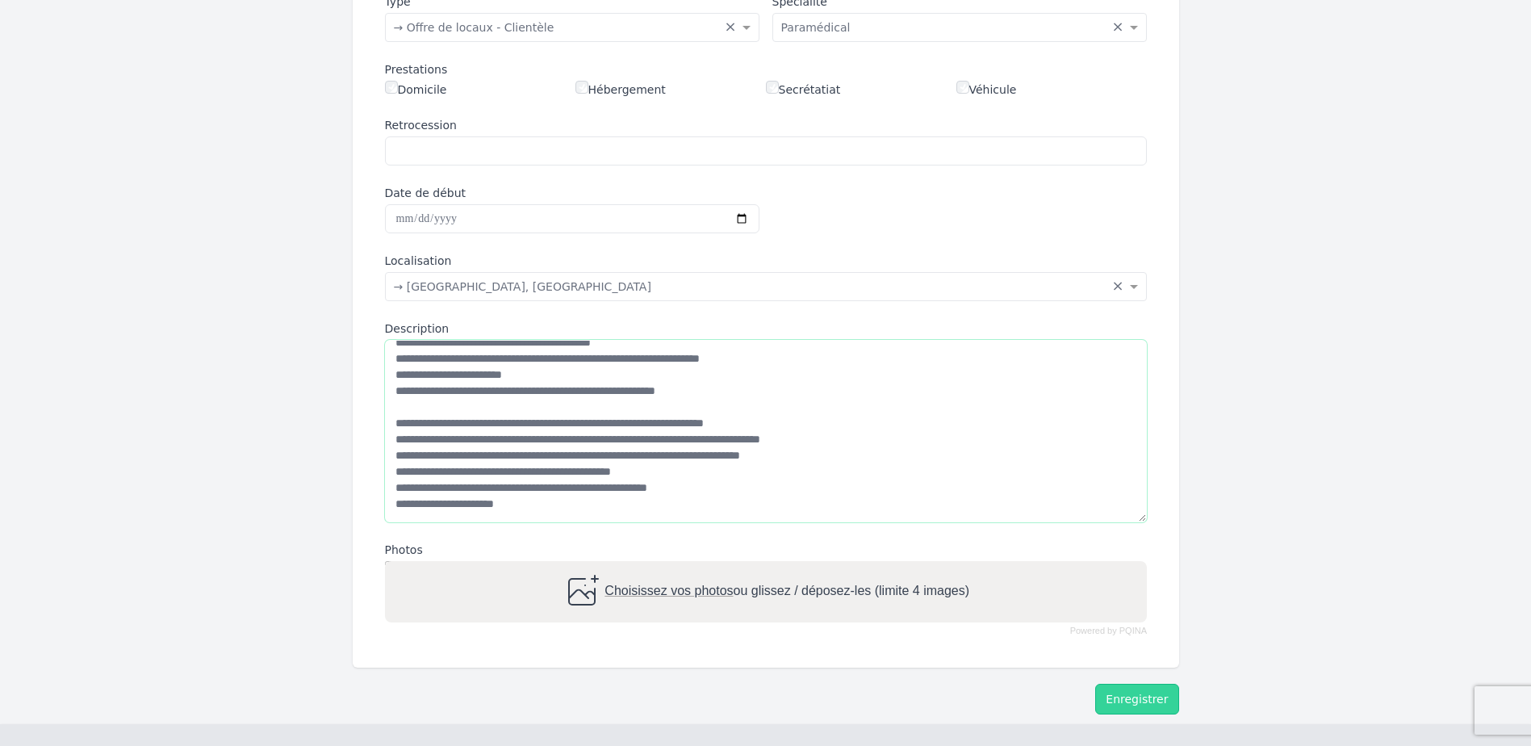
click at [675, 437] on textarea "Description" at bounding box center [766, 431] width 762 height 182
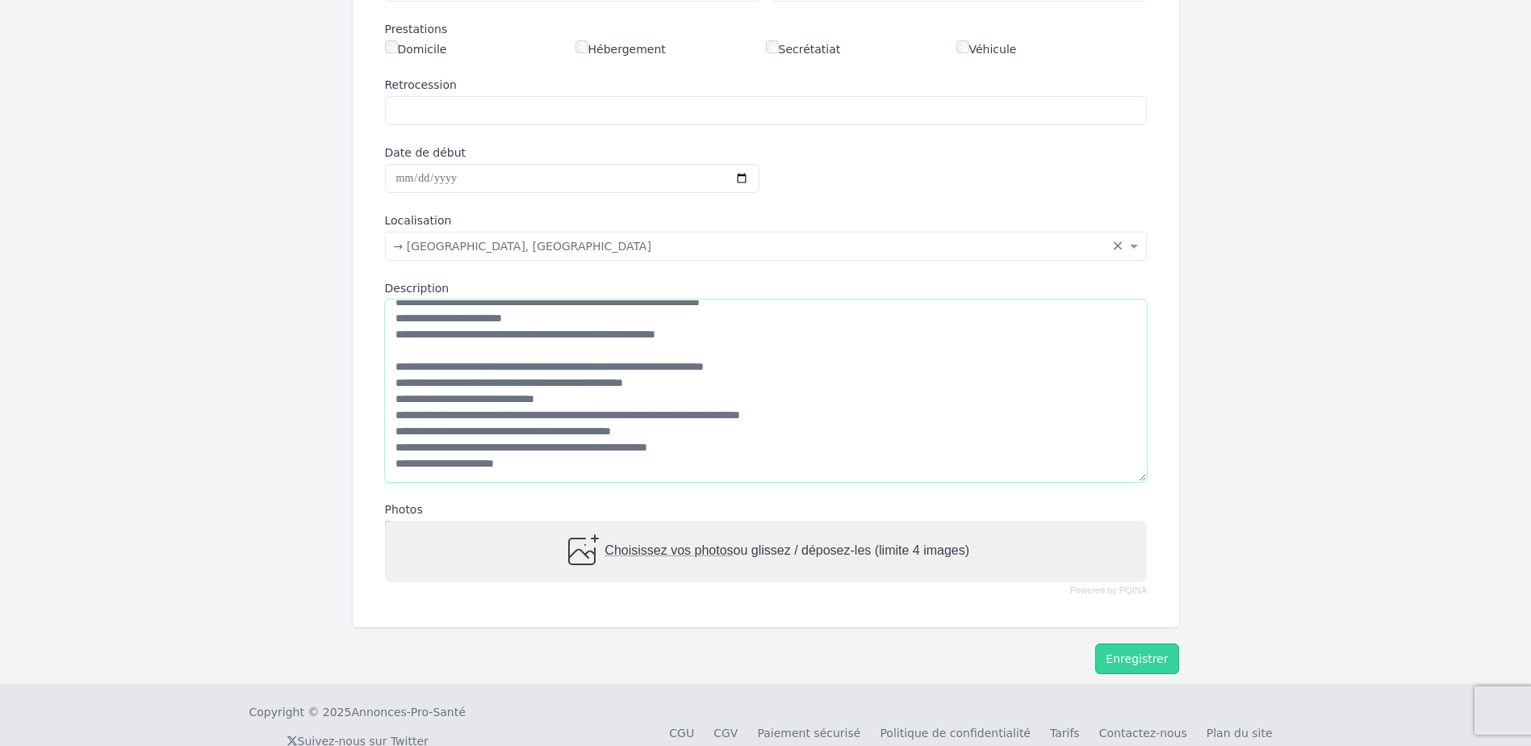
scroll to position [399, 0]
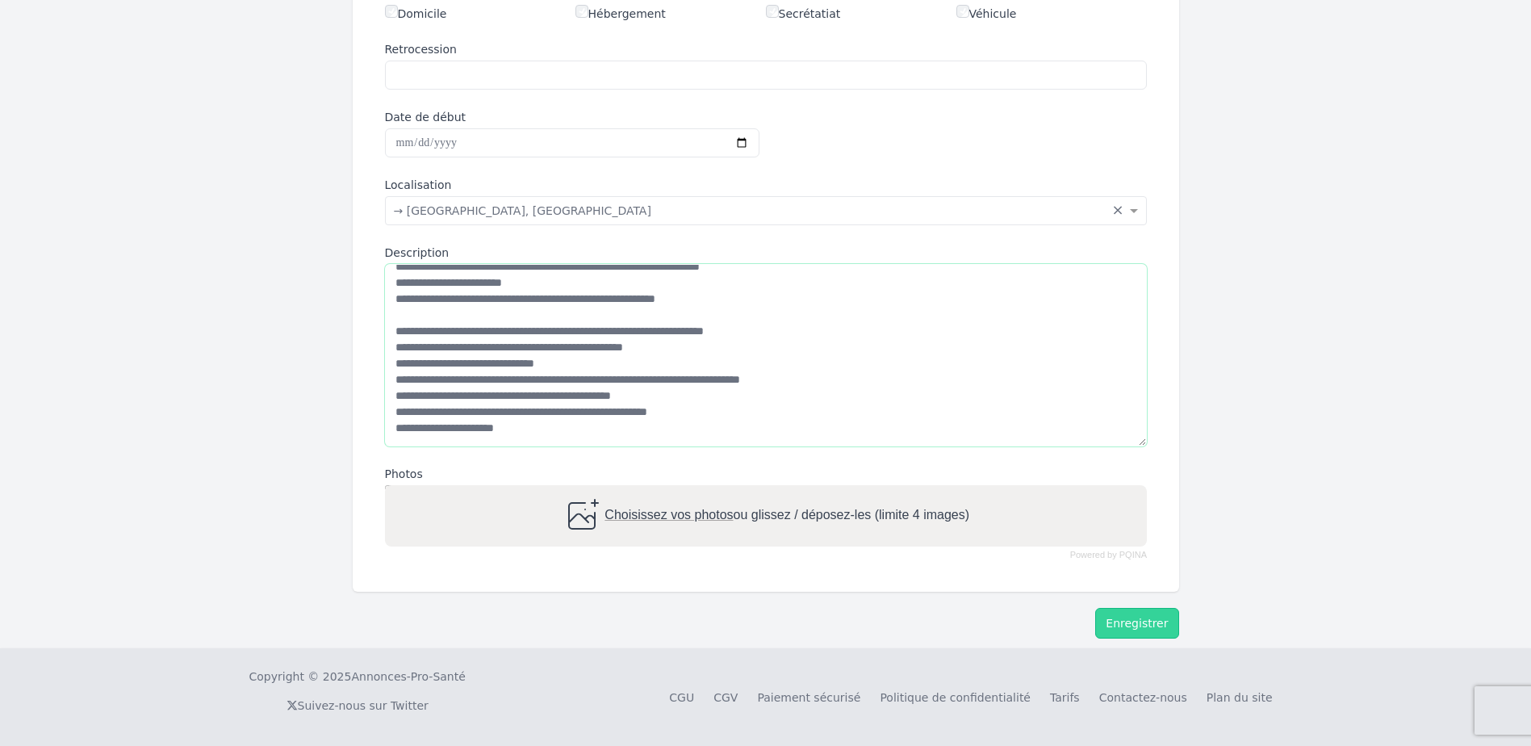
click at [548, 426] on textarea "Description" at bounding box center [766, 355] width 762 height 182
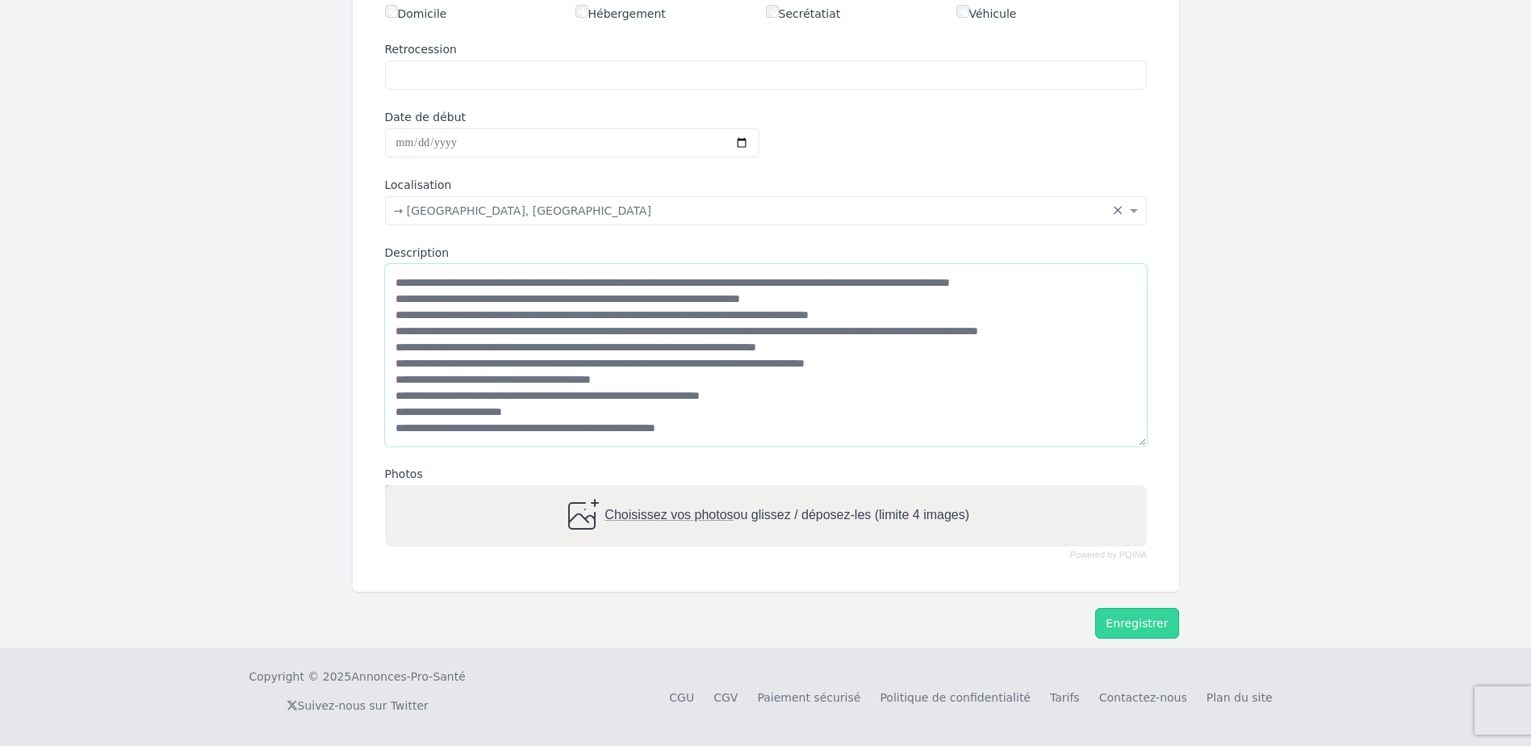
scroll to position [129, 0]
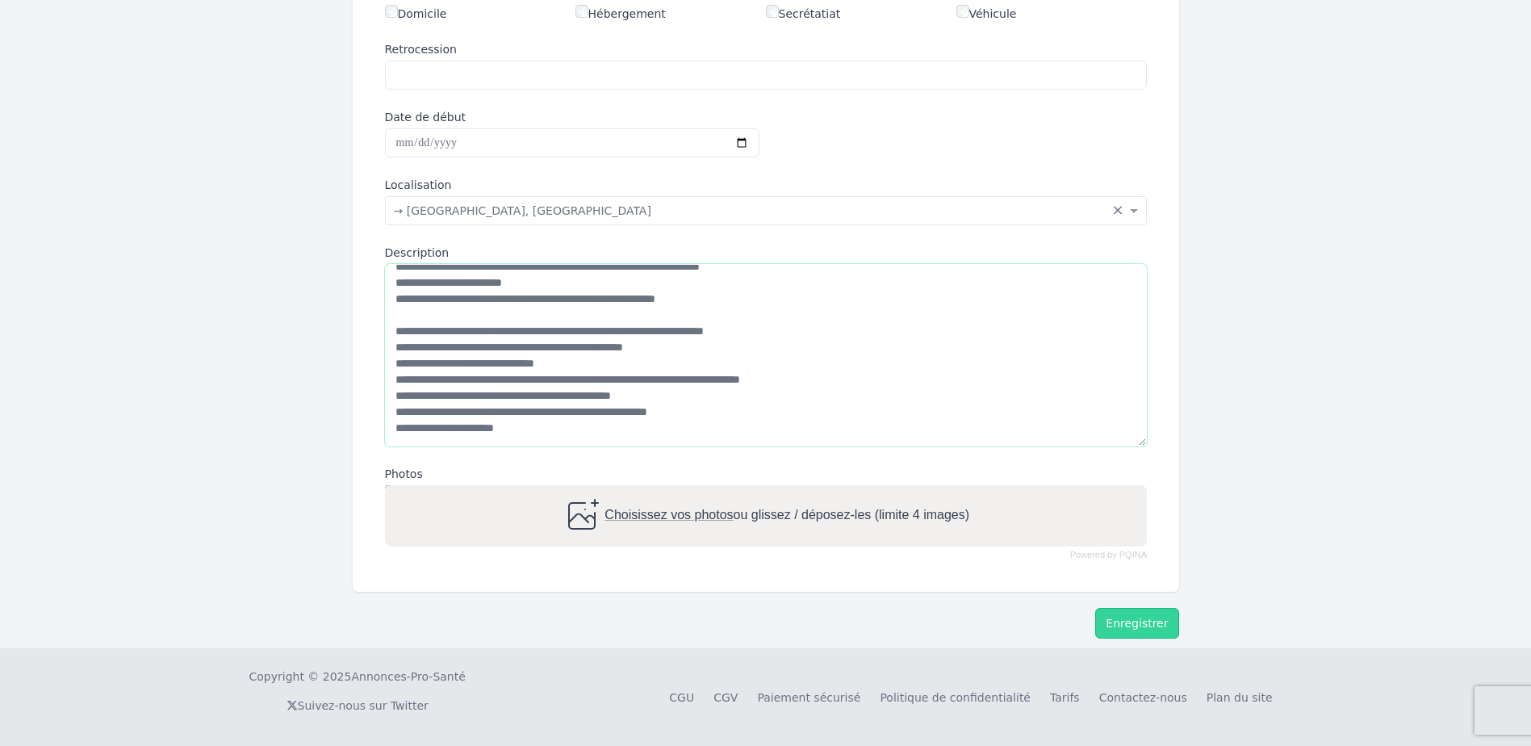
drag, startPoint x: 396, startPoint y: 414, endPoint x: 528, endPoint y: 433, distance: 132.9
click at [528, 433] on textarea "Description" at bounding box center [766, 355] width 762 height 182
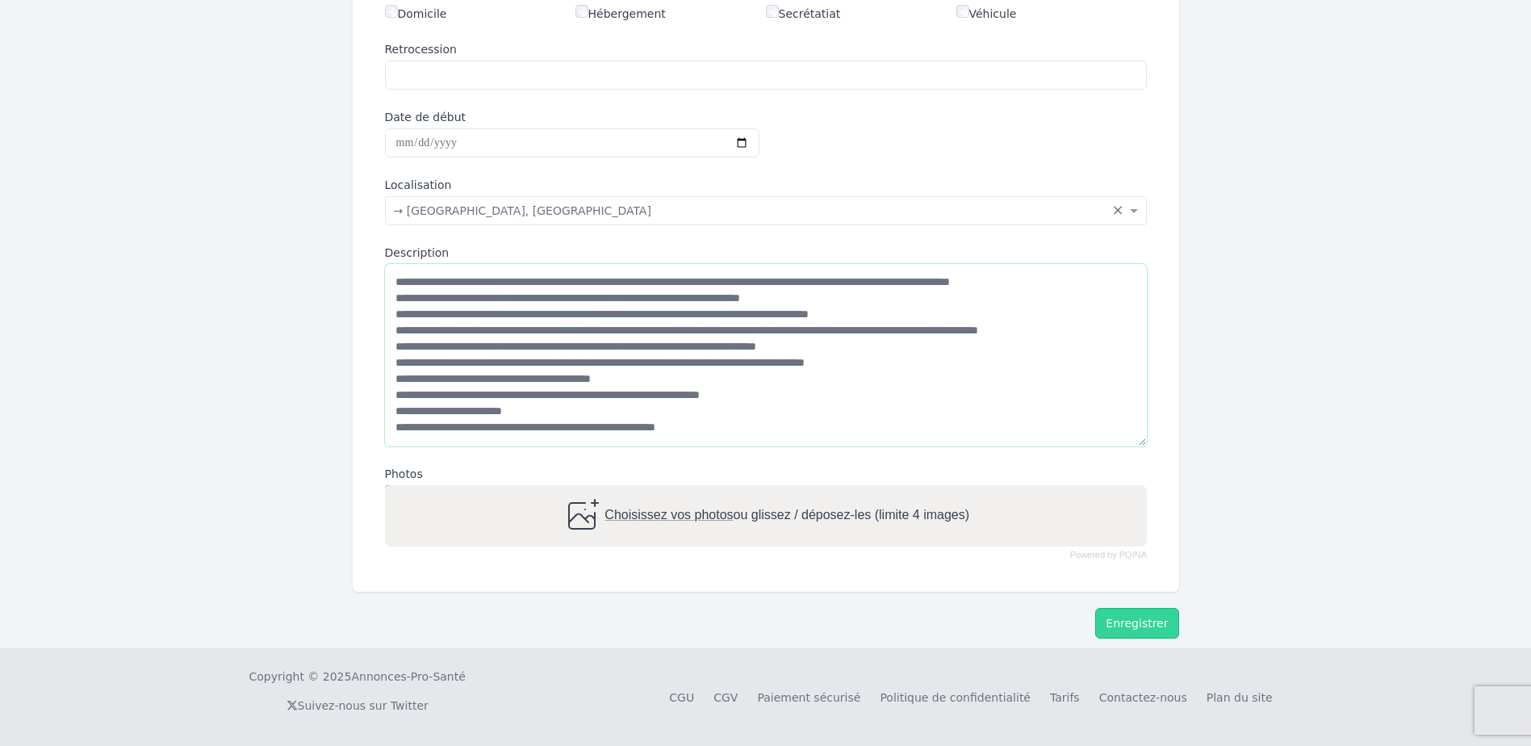
scroll to position [0, 0]
type textarea "**********"
click at [636, 513] on span "Choisissez vos photos" at bounding box center [669, 516] width 128 height 14
click at [636, 490] on input "Choisissez vos photos ou glissez / déposez-les (limite 4 images)" at bounding box center [766, 487] width 762 height 5
type input "**********"
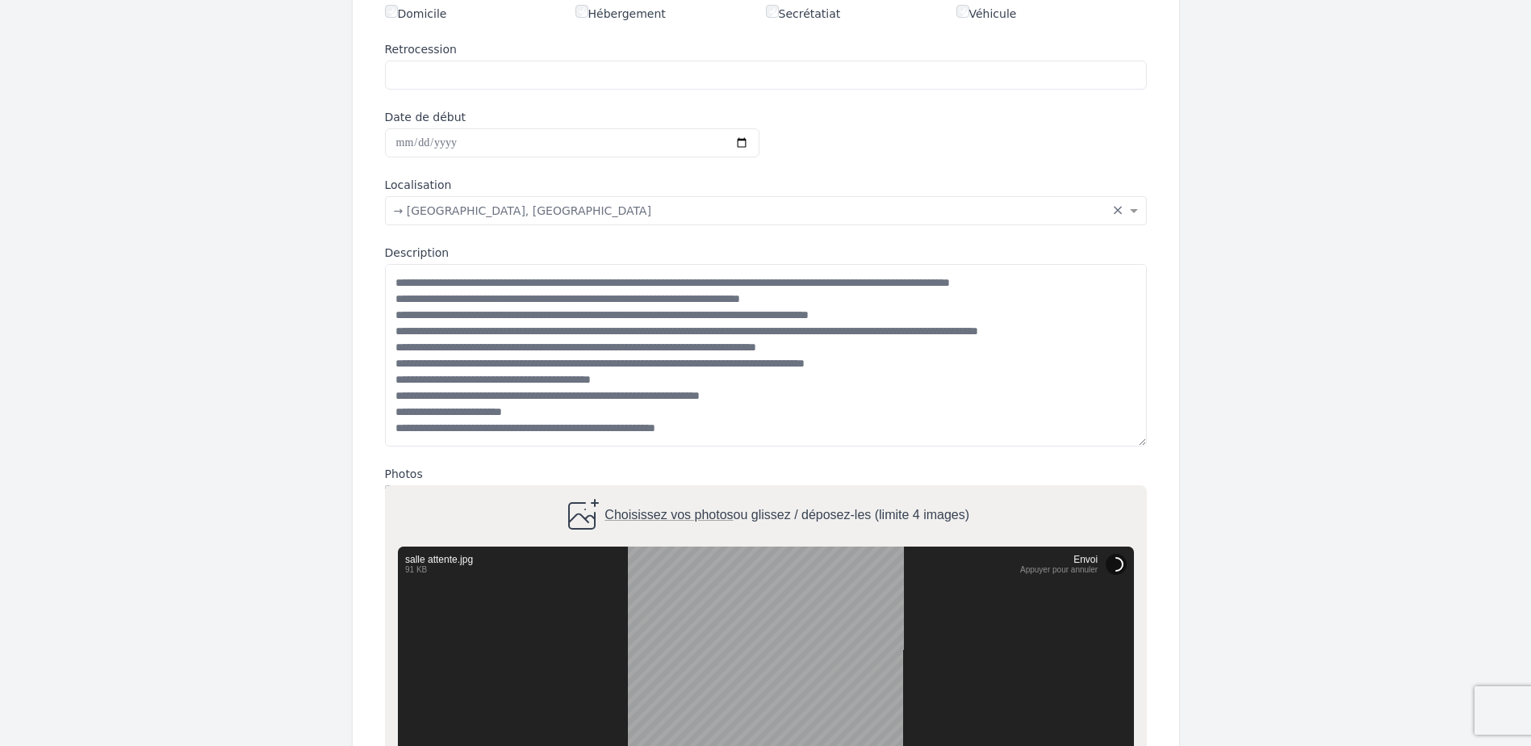
click at [689, 510] on span "Choisissez vos photos" at bounding box center [669, 516] width 128 height 14
click at [689, 490] on input "Choisissez vos photos ou glissez / déposez-les (limite 4 images)" at bounding box center [766, 487] width 762 height 5
type input "**********"
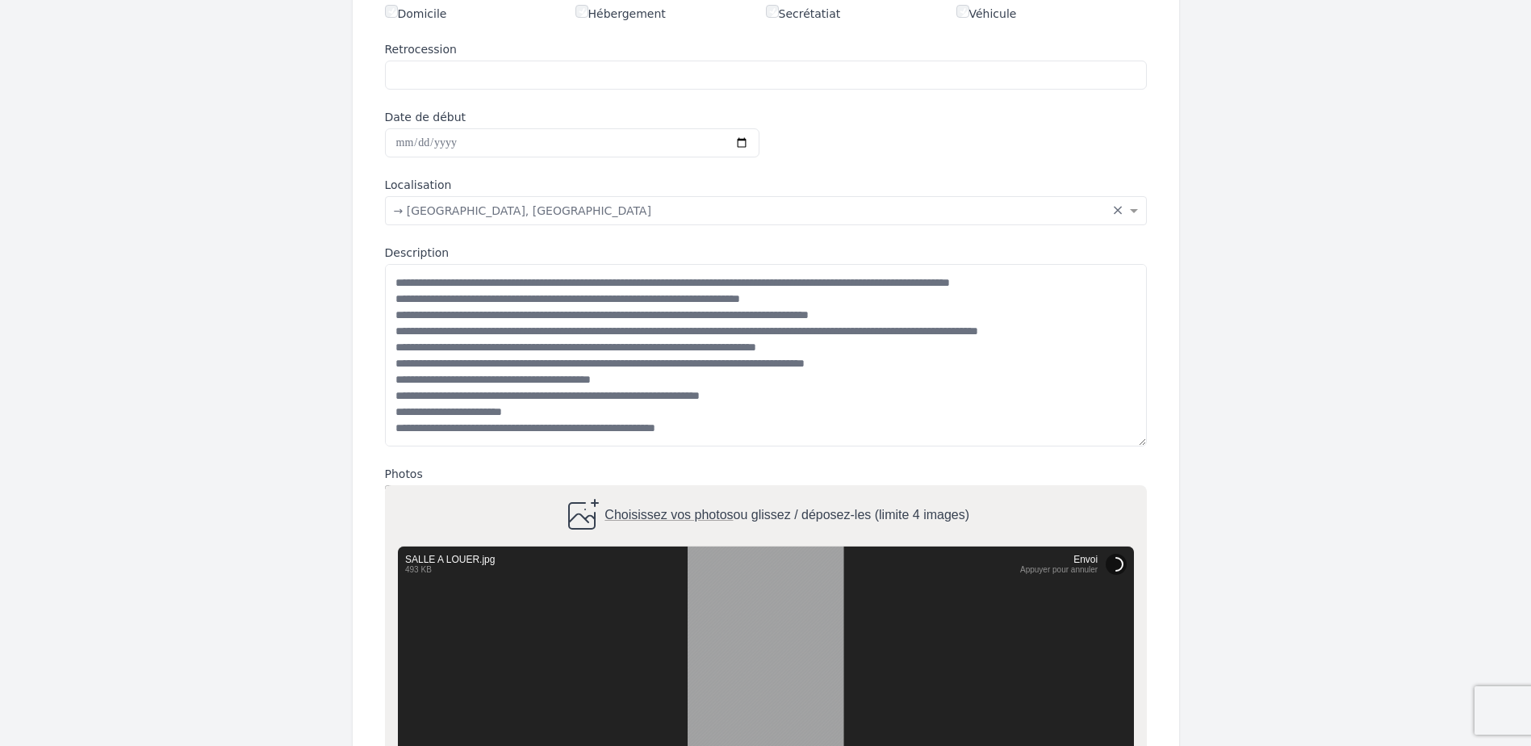
click at [647, 513] on span "Choisissez vos photos" at bounding box center [669, 516] width 128 height 14
click at [647, 490] on input "Choisissez vos photos ou glissez / déposez-les (limite 4 images)" at bounding box center [766, 487] width 762 height 5
type input "**********"
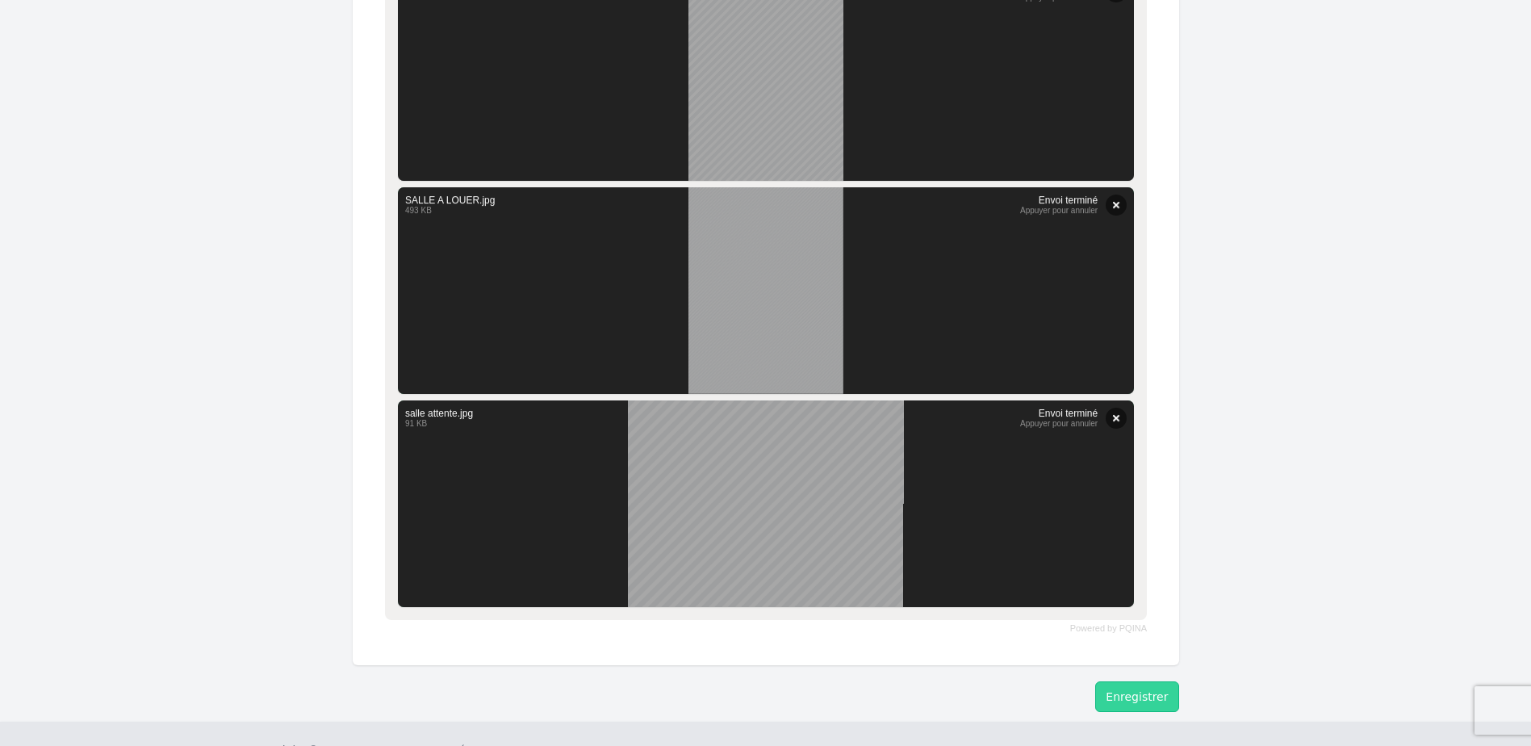
scroll to position [1045, 0]
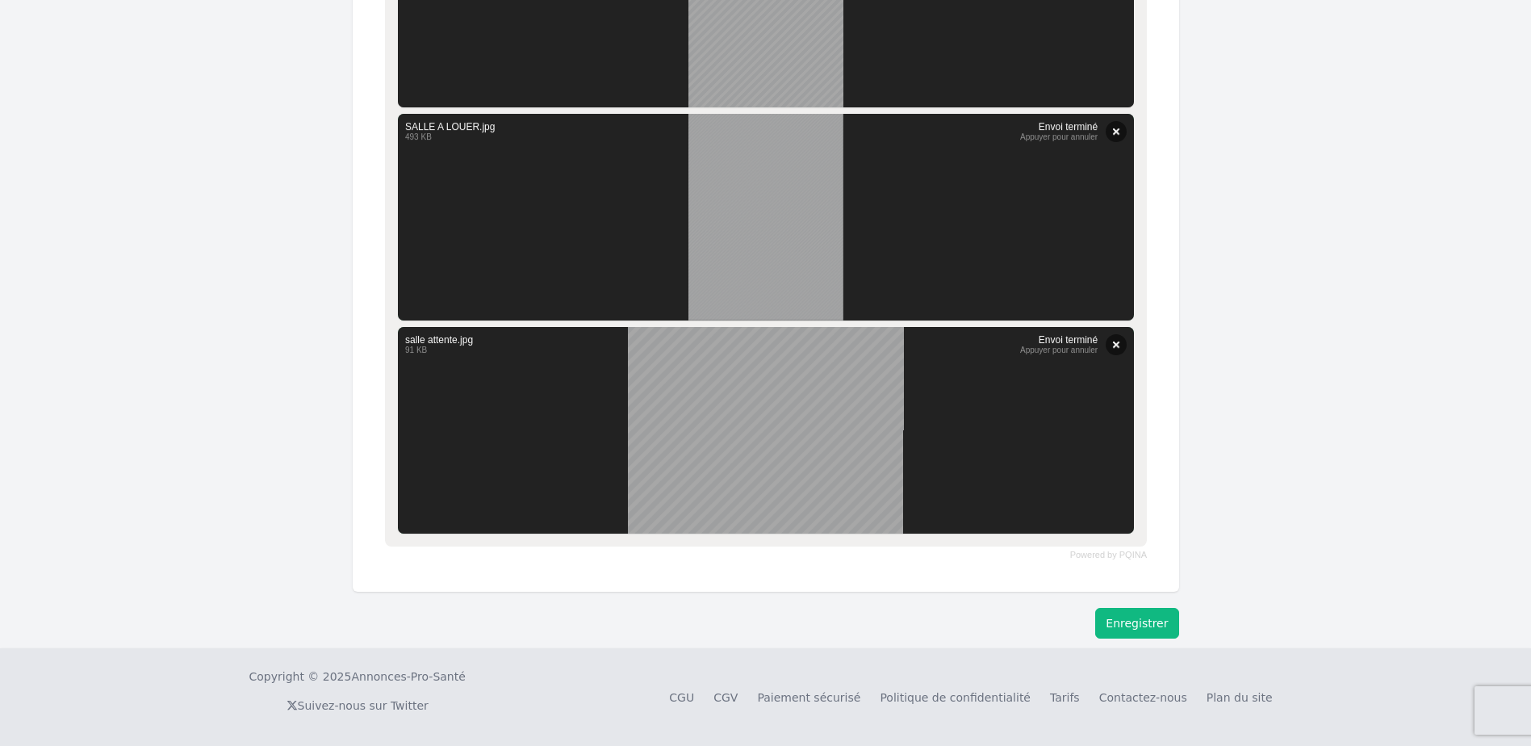
click at [1108, 626] on button "Enregistrer" at bounding box center [1136, 623] width 83 height 31
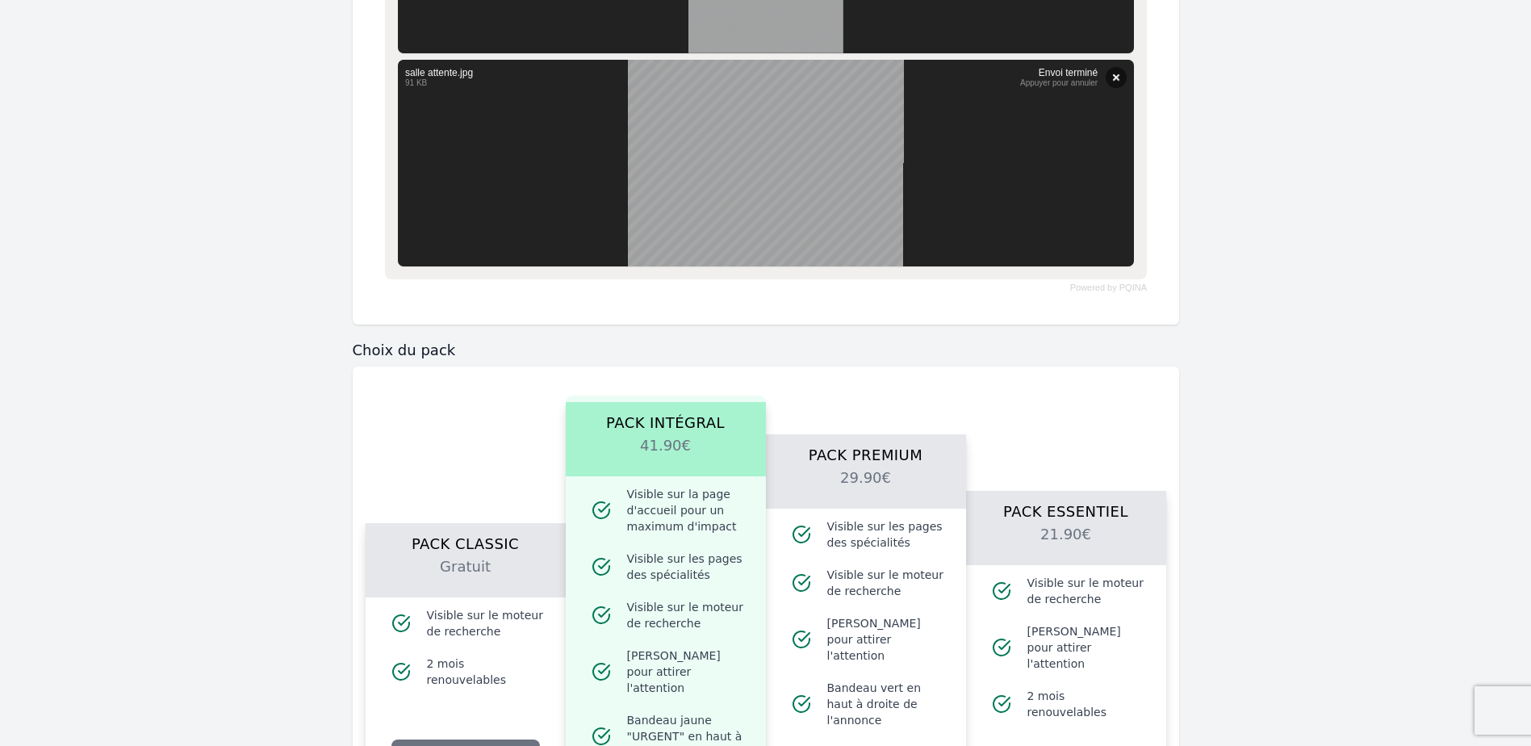
scroll to position [1367, 0]
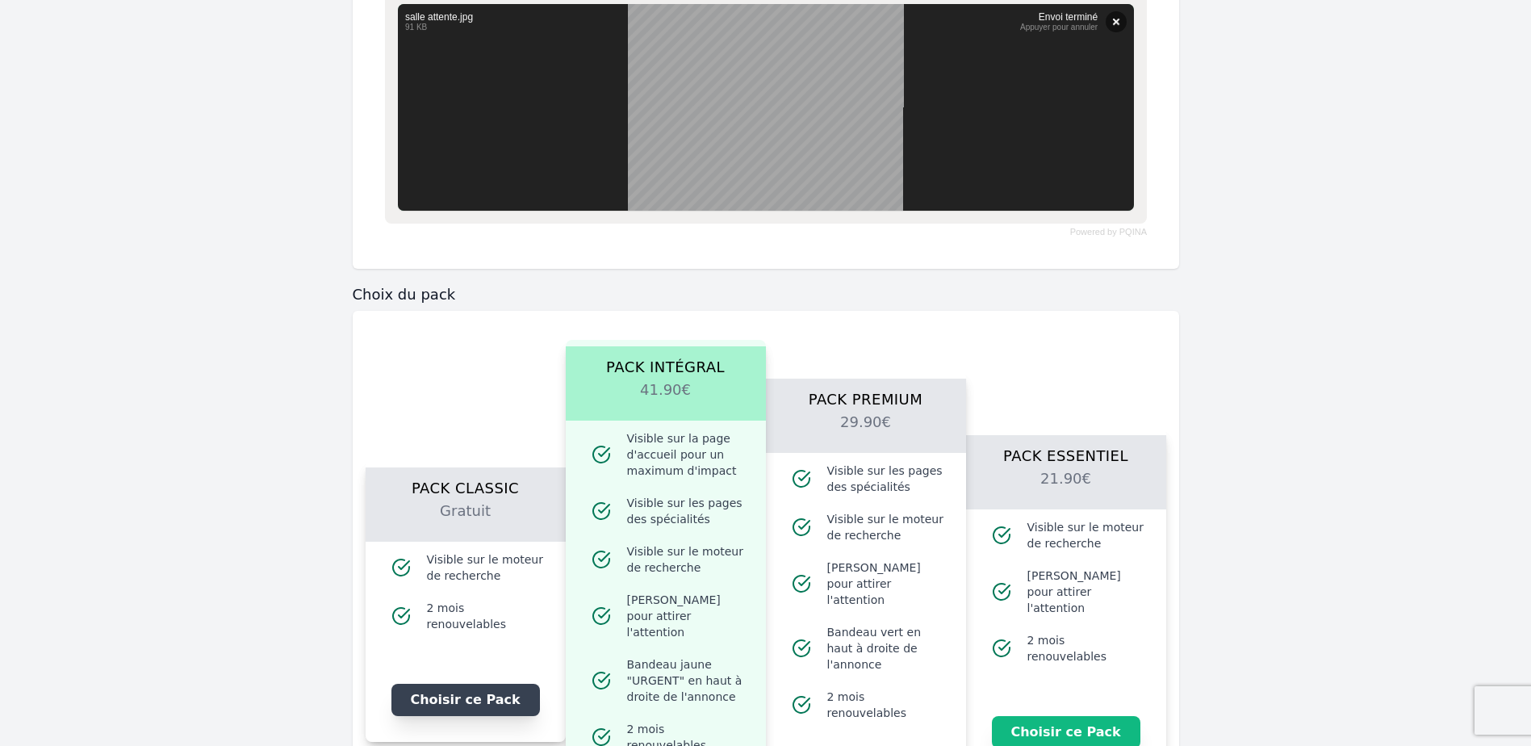
click at [464, 684] on button "Choisir ce Pack" at bounding box center [466, 700] width 149 height 32
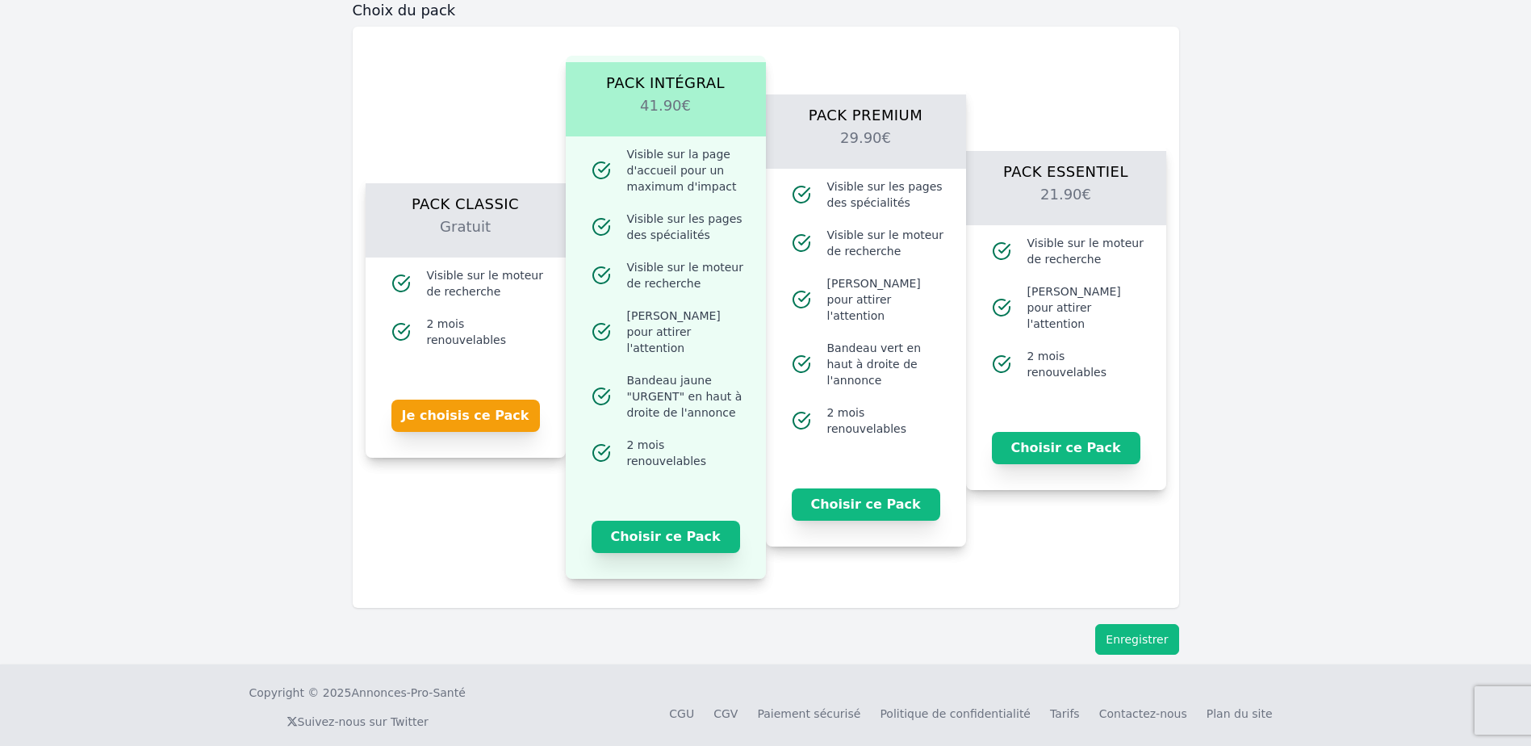
click at [1157, 626] on button "Enregistrer" at bounding box center [1136, 639] width 83 height 31
